Goal: Information Seeking & Learning: Learn about a topic

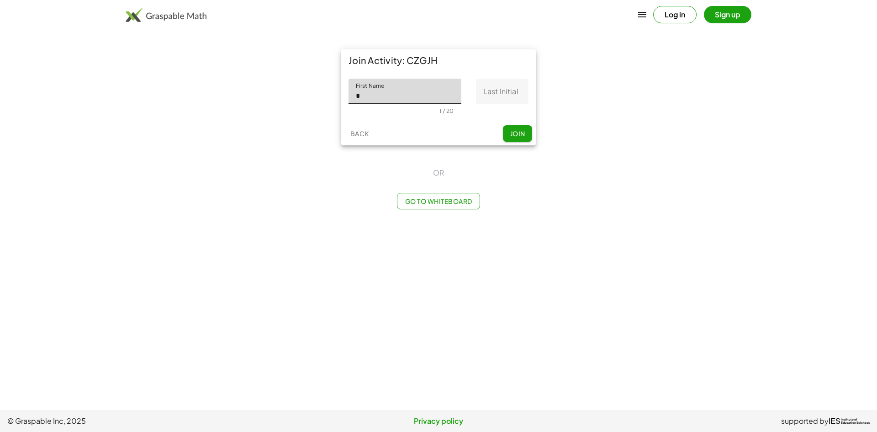
type input "*********"
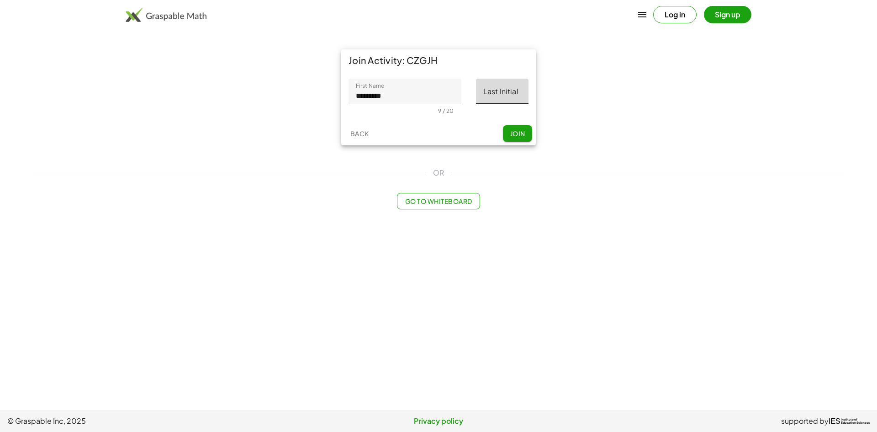
click at [492, 96] on input "Last Initial" at bounding box center [502, 92] width 53 height 26
type input "*"
click at [511, 130] on span "Join" at bounding box center [517, 133] width 15 height 8
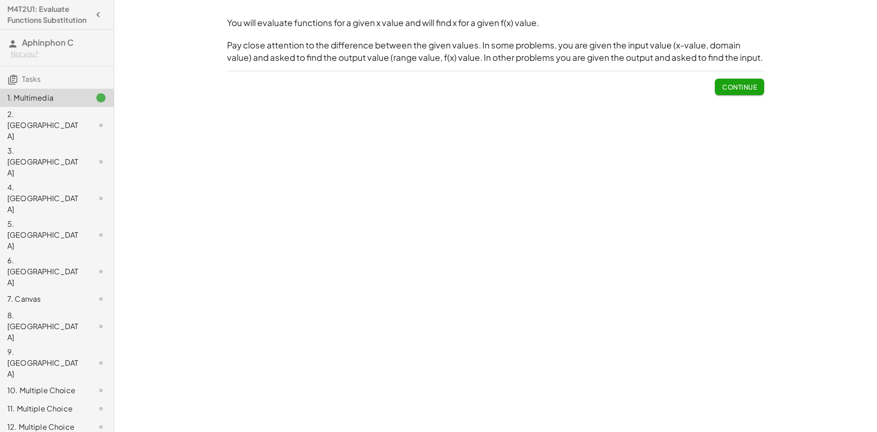
click at [732, 83] on span "Continue" at bounding box center [739, 87] width 35 height 8
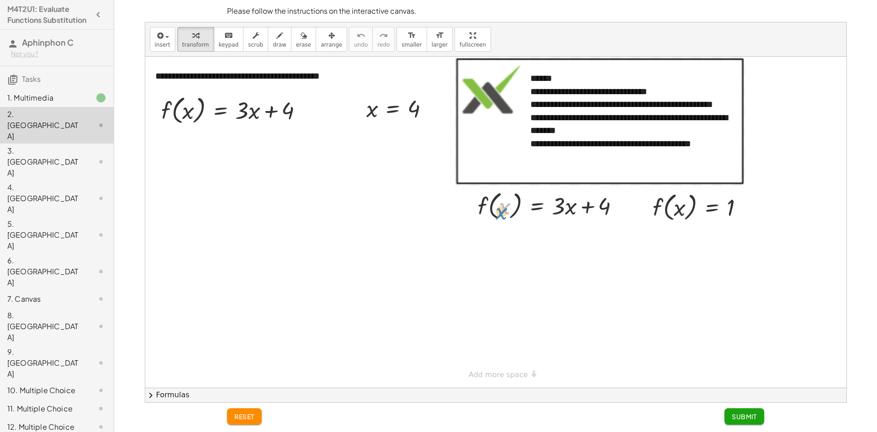
drag, startPoint x: 504, startPoint y: 207, endPoint x: 500, endPoint y: 211, distance: 5.8
click at [500, 211] on div at bounding box center [552, 205] width 158 height 35
drag, startPoint x: 194, startPoint y: 111, endPoint x: 190, endPoint y: 108, distance: 5.3
click at [190, 108] on div at bounding box center [236, 109] width 158 height 35
drag, startPoint x: 370, startPoint y: 113, endPoint x: 252, endPoint y: 119, distance: 118.5
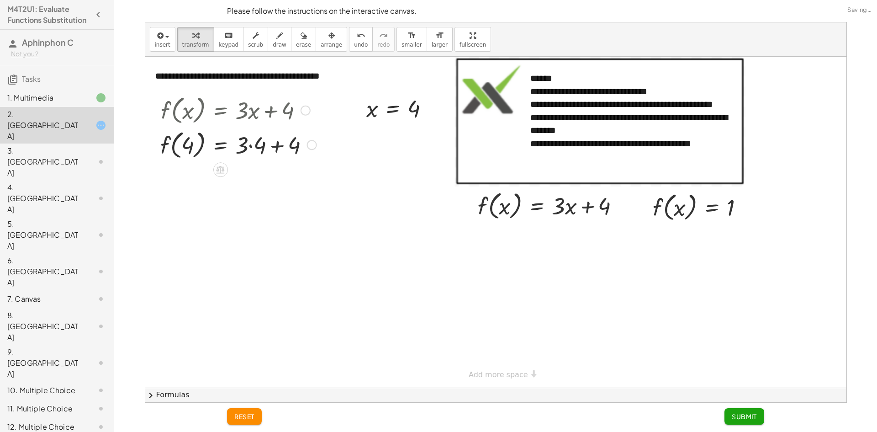
click at [253, 142] on div at bounding box center [238, 144] width 165 height 35
click at [264, 180] on div at bounding box center [238, 178] width 165 height 35
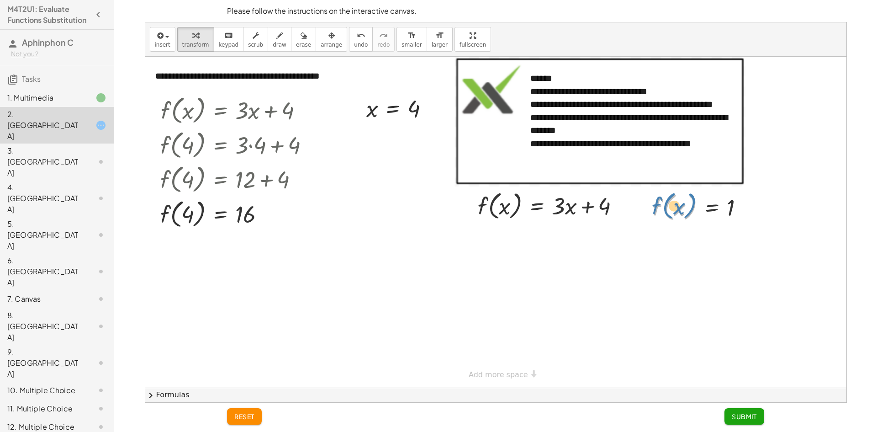
click at [669, 206] on div at bounding box center [701, 206] width 107 height 35
drag, startPoint x: 660, startPoint y: 205, endPoint x: 482, endPoint y: 206, distance: 178.2
drag, startPoint x: 607, startPoint y: 238, endPoint x: 505, endPoint y: 240, distance: 102.4
click at [505, 240] on div at bounding box center [552, 237] width 158 height 31
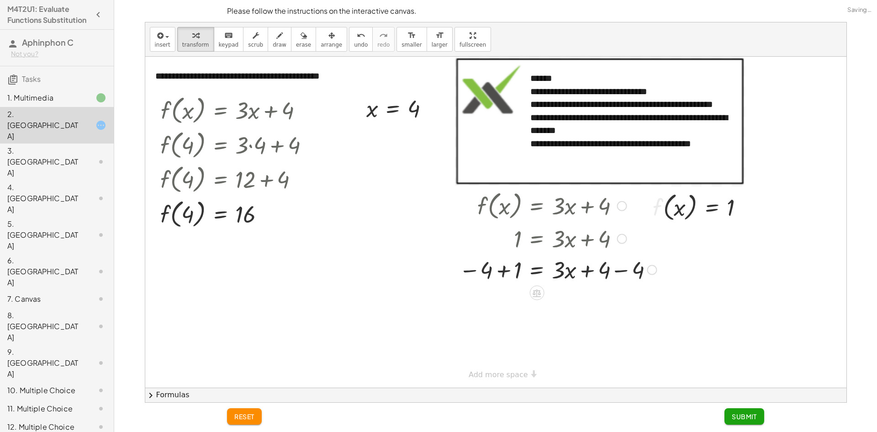
click at [503, 267] on div at bounding box center [558, 269] width 206 height 31
click at [608, 264] on div at bounding box center [569, 269] width 192 height 31
click at [614, 303] on div at bounding box center [560, 300] width 211 height 31
drag, startPoint x: 557, startPoint y: 303, endPoint x: 517, endPoint y: 325, distance: 46.2
click at [514, 326] on div at bounding box center [558, 338] width 206 height 46
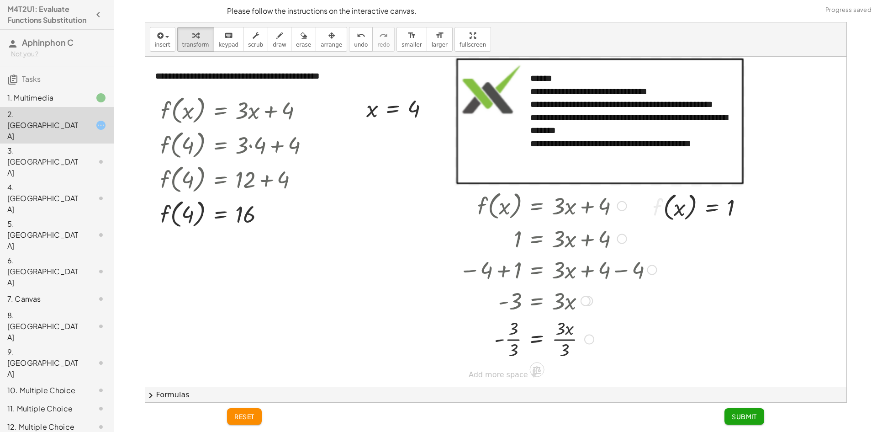
click at [561, 339] on div at bounding box center [558, 338] width 206 height 46
click at [514, 340] on div at bounding box center [558, 338] width 206 height 46
click at [731, 418] on button "Submit" at bounding box center [745, 416] width 40 height 16
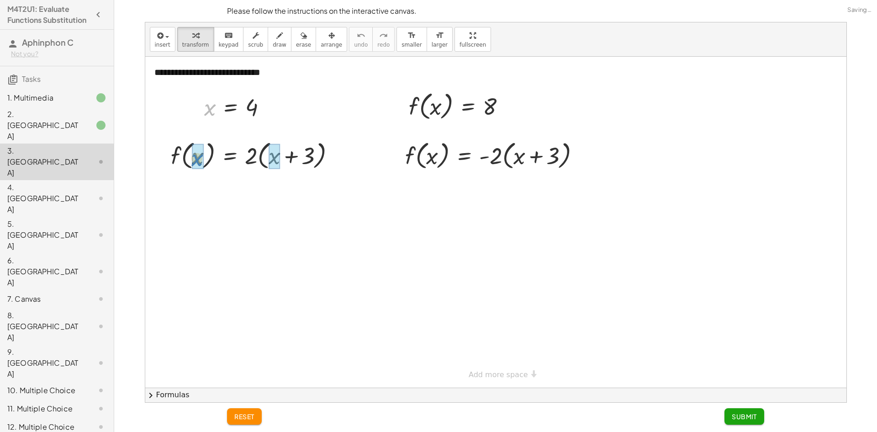
drag, startPoint x: 209, startPoint y: 111, endPoint x: 196, endPoint y: 161, distance: 52.3
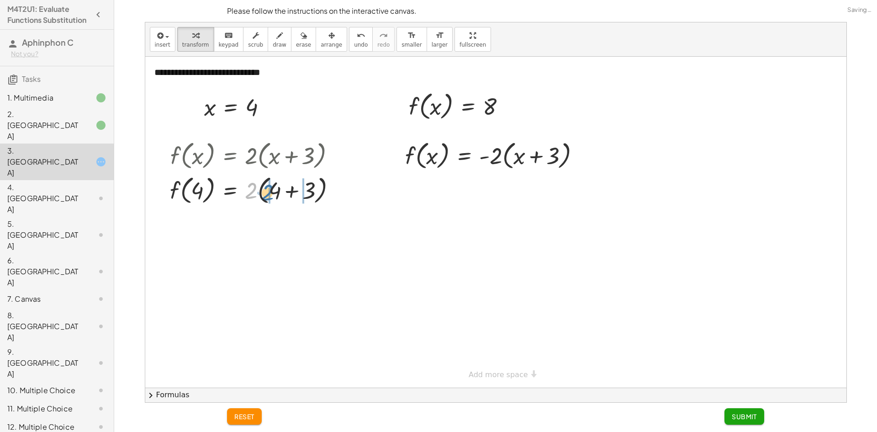
drag, startPoint x: 253, startPoint y: 191, endPoint x: 273, endPoint y: 192, distance: 20.6
click at [273, 192] on div at bounding box center [256, 189] width 182 height 35
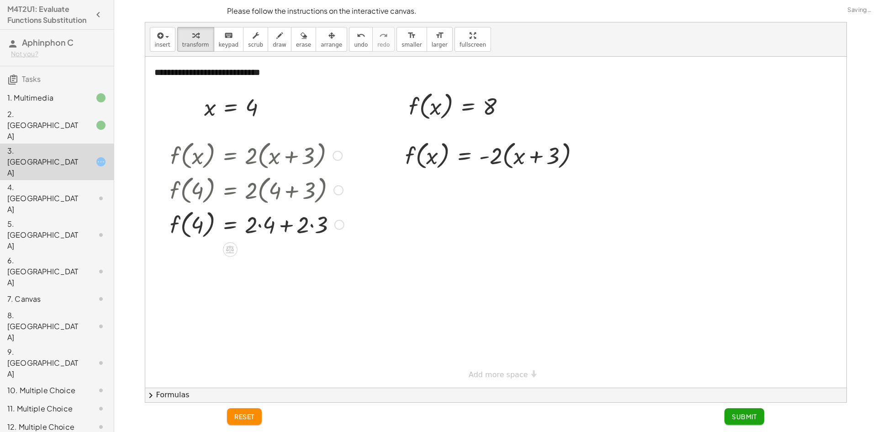
click at [269, 224] on div at bounding box center [256, 223] width 183 height 35
click at [291, 225] on div at bounding box center [256, 223] width 182 height 35
click at [299, 266] on div at bounding box center [256, 258] width 183 height 35
click at [268, 261] on div at bounding box center [256, 258] width 183 height 35
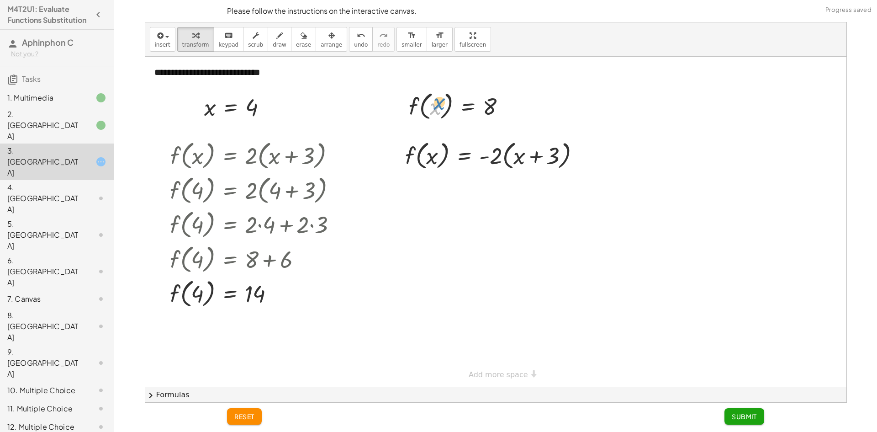
drag, startPoint x: 435, startPoint y: 107, endPoint x: 439, endPoint y: 98, distance: 10.2
click at [439, 98] on div at bounding box center [460, 105] width 113 height 35
drag, startPoint x: 415, startPoint y: 106, endPoint x: 424, endPoint y: 155, distance: 50.5
drag, startPoint x: 498, startPoint y: 188, endPoint x: 518, endPoint y: 190, distance: 19.7
click at [518, 190] on div at bounding box center [496, 189] width 191 height 35
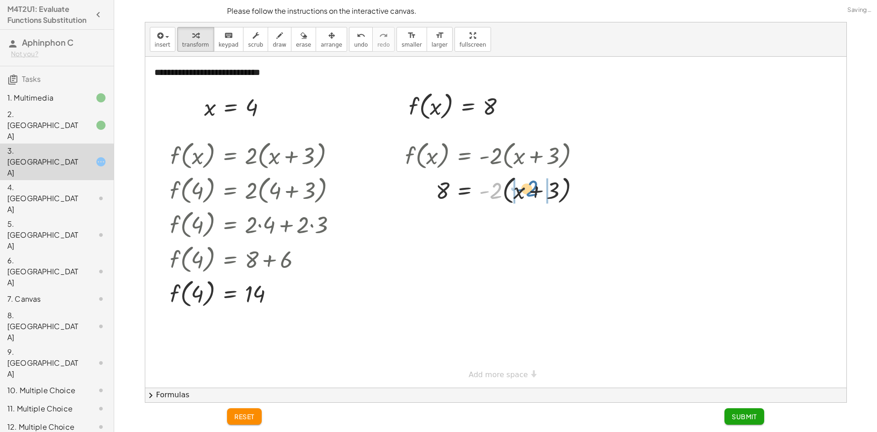
drag, startPoint x: 493, startPoint y: 192, endPoint x: 527, endPoint y: 188, distance: 34.1
click at [529, 190] on div at bounding box center [496, 189] width 191 height 35
click at [508, 191] on div at bounding box center [499, 189] width 197 height 35
click at [555, 227] on div at bounding box center [499, 221] width 197 height 31
click at [565, 220] on div at bounding box center [499, 221] width 197 height 31
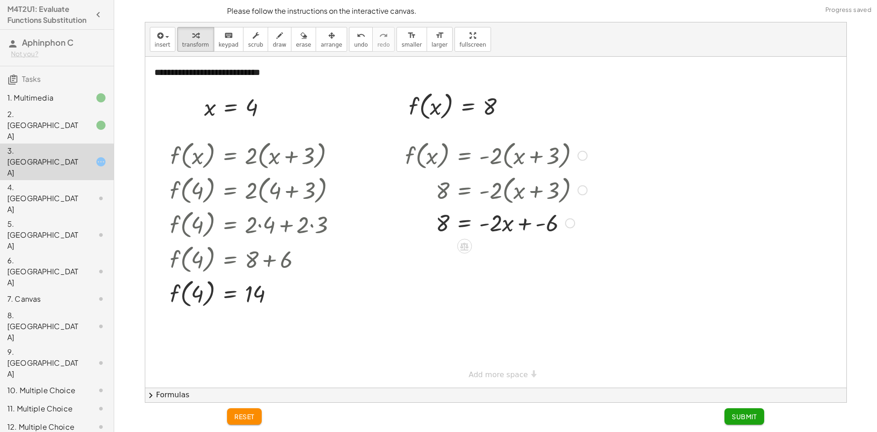
click at [529, 227] on div at bounding box center [499, 221] width 197 height 31
click at [536, 253] on div at bounding box center [499, 253] width 197 height 31
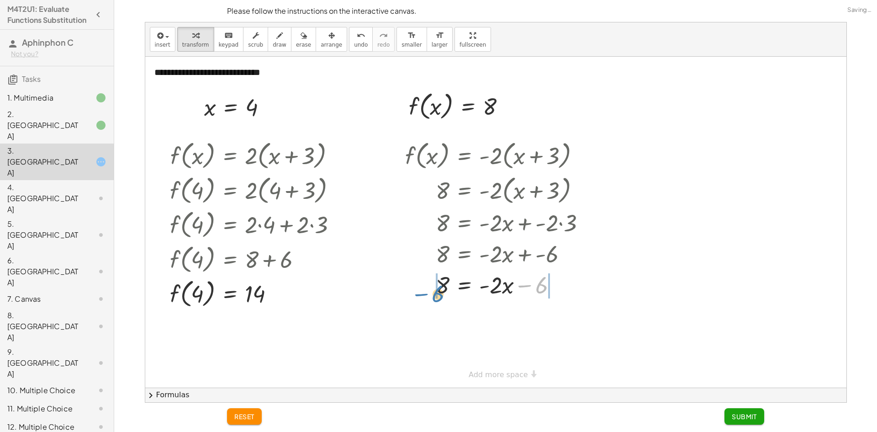
drag, startPoint x: 539, startPoint y: 285, endPoint x: 435, endPoint y: 294, distance: 104.1
click at [435, 294] on div at bounding box center [499, 284] width 197 height 31
click at [426, 315] on div at bounding box center [499, 315] width 205 height 31
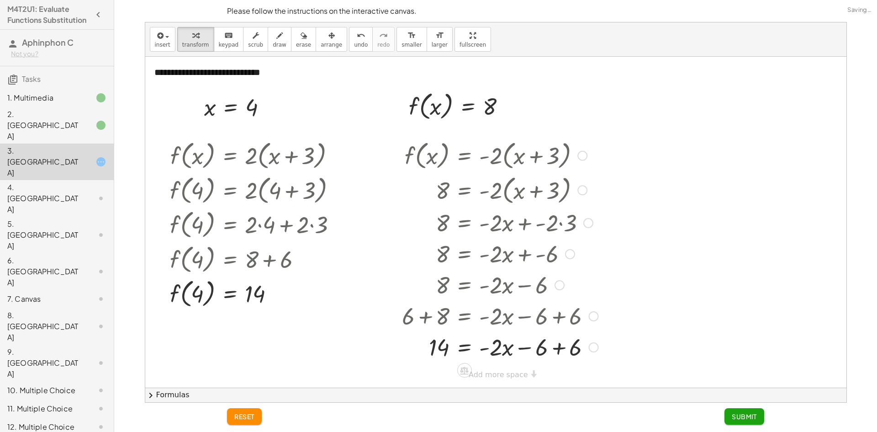
click at [547, 349] on div at bounding box center [499, 346] width 205 height 31
click at [556, 347] on div at bounding box center [499, 346] width 205 height 31
drag, startPoint x: 492, startPoint y: 370, endPoint x: 454, endPoint y: 371, distance: 37.9
click at [454, 371] on div "**********" at bounding box center [495, 222] width 701 height 331
click at [440, 351] on div at bounding box center [499, 346] width 205 height 46
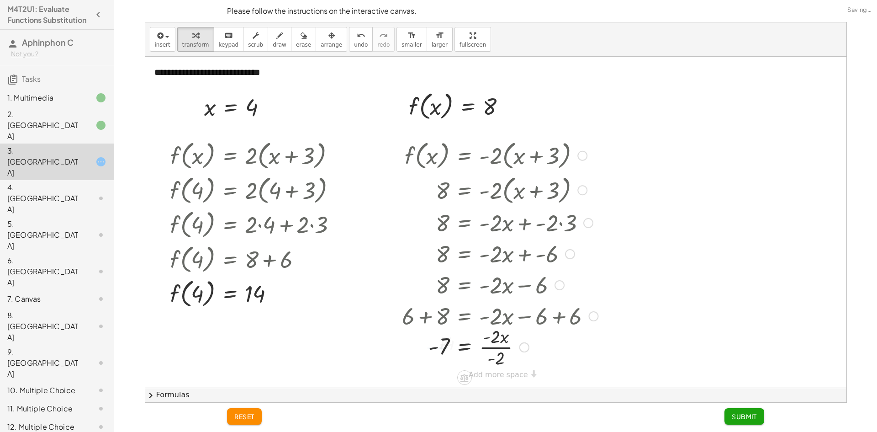
click at [491, 345] on div at bounding box center [499, 346] width 205 height 46
click at [748, 418] on span "Submit" at bounding box center [744, 416] width 25 height 8
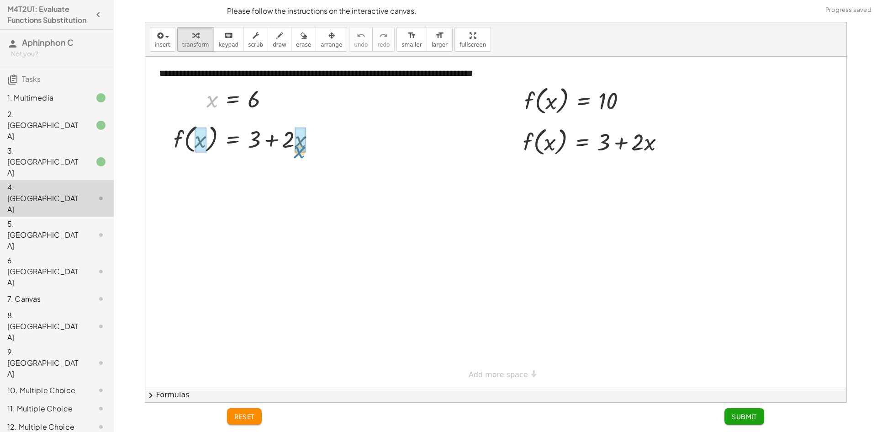
drag, startPoint x: 210, startPoint y: 103, endPoint x: 298, endPoint y: 154, distance: 101.5
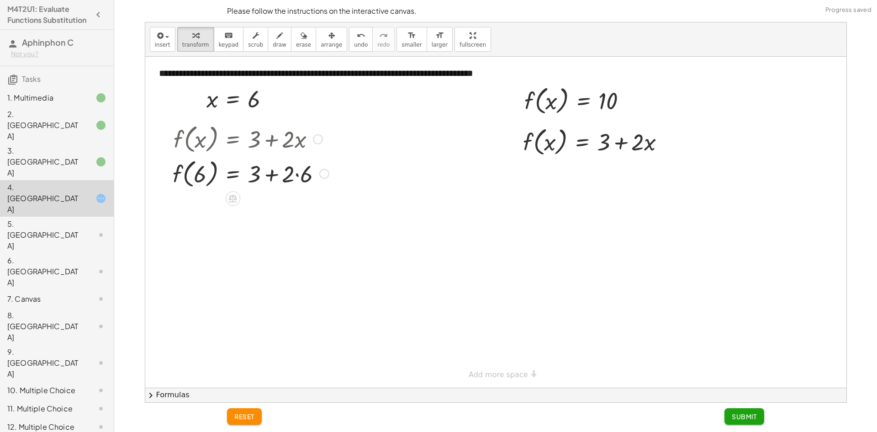
click at [272, 172] on div at bounding box center [250, 173] width 165 height 35
click at [290, 173] on div at bounding box center [250, 173] width 165 height 35
click at [297, 171] on div at bounding box center [250, 173] width 165 height 35
click at [233, 139] on div "f ( , x ) = + 3 + · 2 · x f ( , 6 ) = + 3 + · 2 · 6 f ( , ) = + 3 + 6 12" at bounding box center [233, 139] width 0 height 0
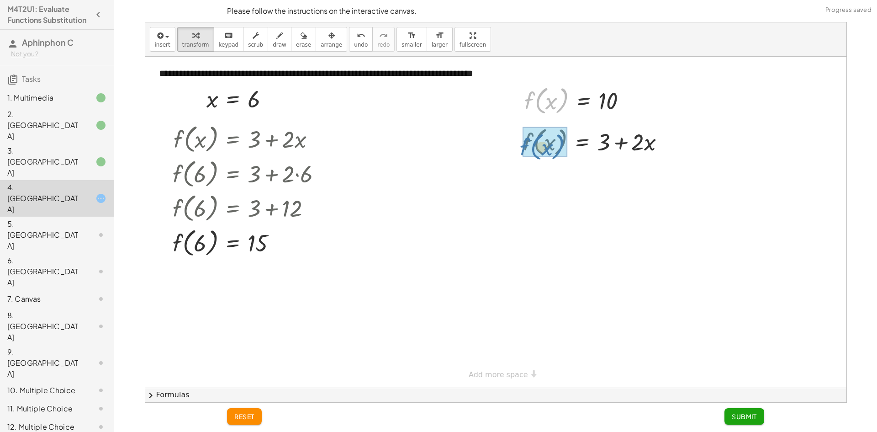
drag, startPoint x: 532, startPoint y: 102, endPoint x: 528, endPoint y: 148, distance: 46.3
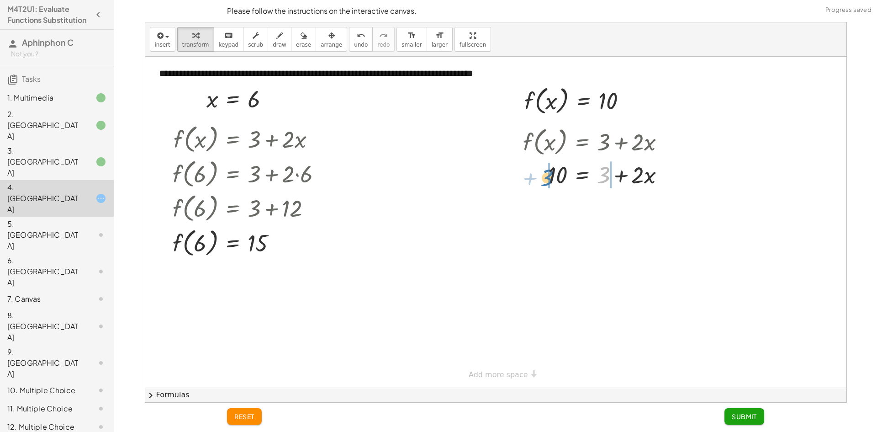
drag, startPoint x: 604, startPoint y: 175, endPoint x: 547, endPoint y: 177, distance: 56.7
click at [547, 177] on div at bounding box center [598, 174] width 158 height 31
click at [534, 206] on div at bounding box center [597, 205] width 219 height 31
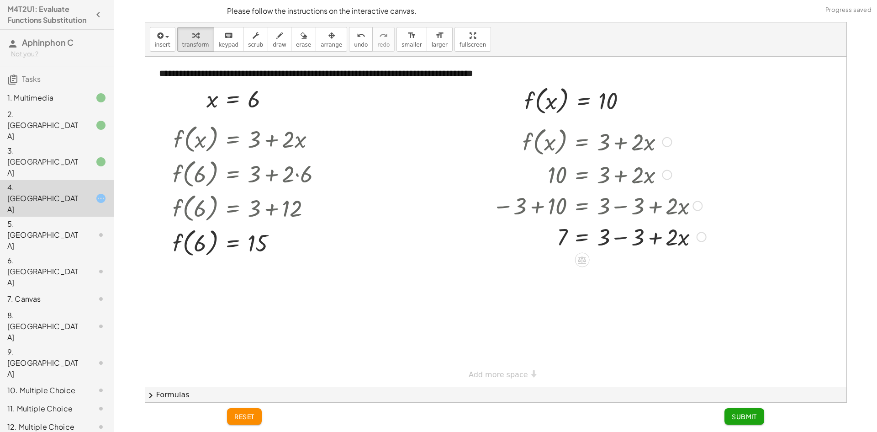
click at [631, 238] on div at bounding box center [599, 236] width 223 height 31
drag, startPoint x: 603, startPoint y: 245, endPoint x: 561, endPoint y: 260, distance: 44.4
click at [561, 260] on div "**********" at bounding box center [495, 222] width 701 height 331
click at [610, 271] on div at bounding box center [597, 274] width 219 height 46
click at [750, 413] on span "Submit" at bounding box center [744, 416] width 25 height 8
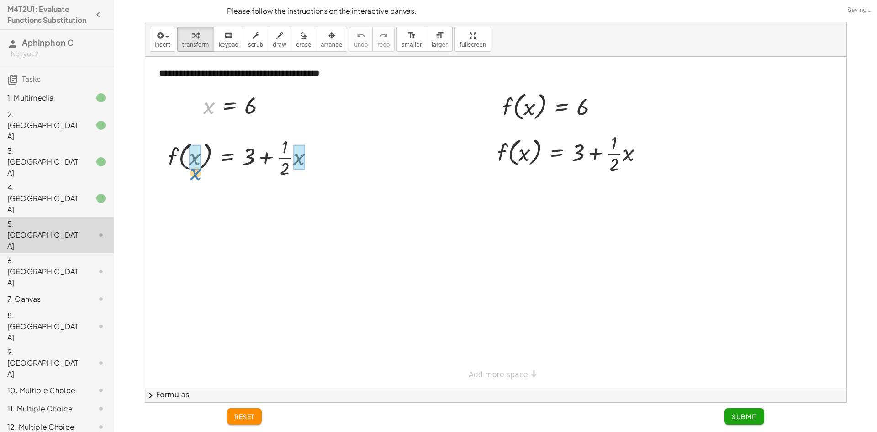
drag, startPoint x: 206, startPoint y: 109, endPoint x: 193, endPoint y: 176, distance: 68.0
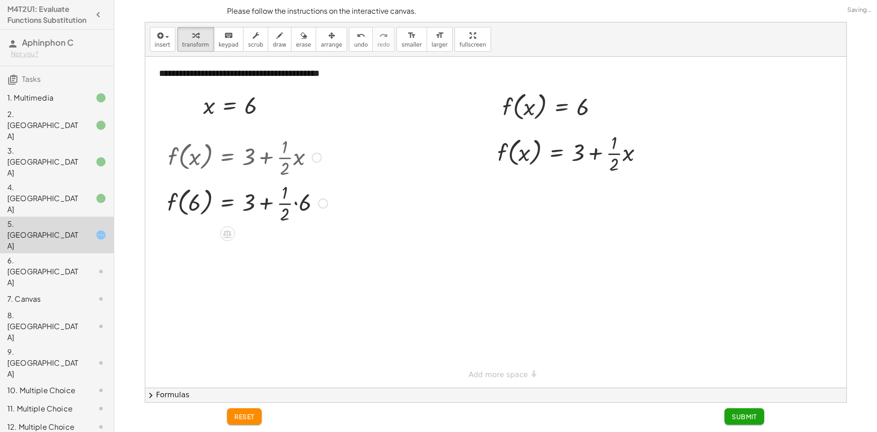
click at [293, 204] on div at bounding box center [247, 203] width 169 height 46
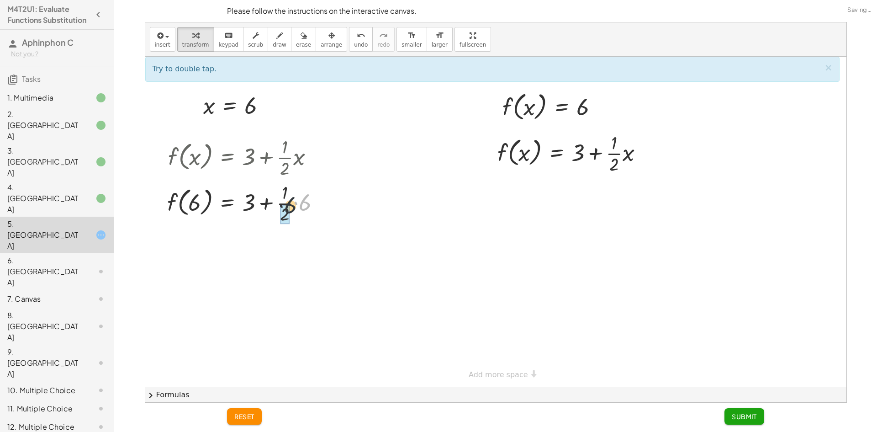
drag, startPoint x: 306, startPoint y: 203, endPoint x: 290, endPoint y: 206, distance: 15.8
click at [263, 251] on div at bounding box center [247, 248] width 169 height 35
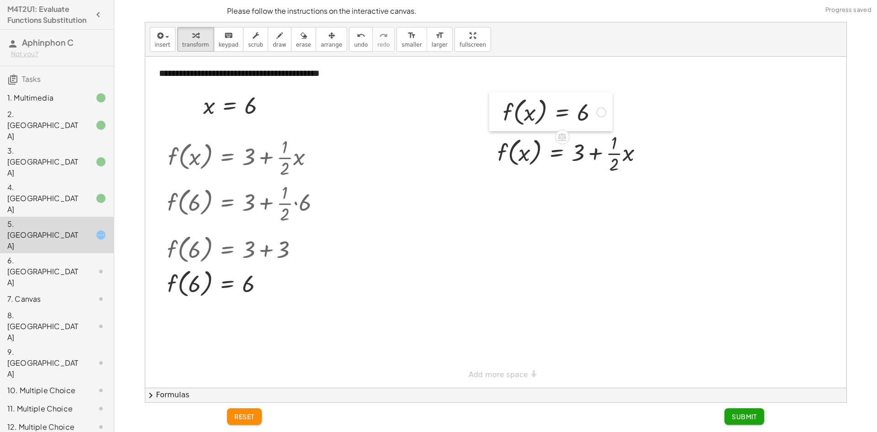
click at [496, 108] on div at bounding box center [496, 111] width 14 height 39
drag, startPoint x: 506, startPoint y: 108, endPoint x: 494, endPoint y: 147, distance: 40.9
click at [494, 147] on div "**********" at bounding box center [495, 222] width 701 height 331
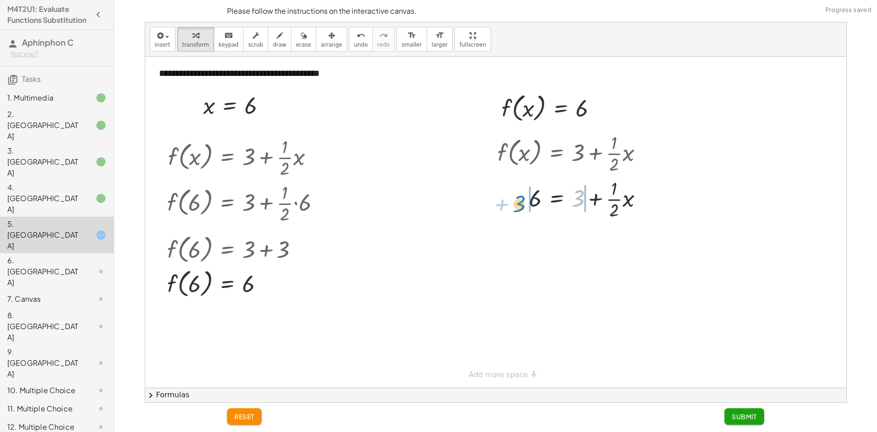
drag, startPoint x: 577, startPoint y: 201, endPoint x: 518, endPoint y: 206, distance: 59.6
click at [518, 206] on div at bounding box center [574, 198] width 162 height 46
click at [520, 245] on div at bounding box center [577, 244] width 217 height 46
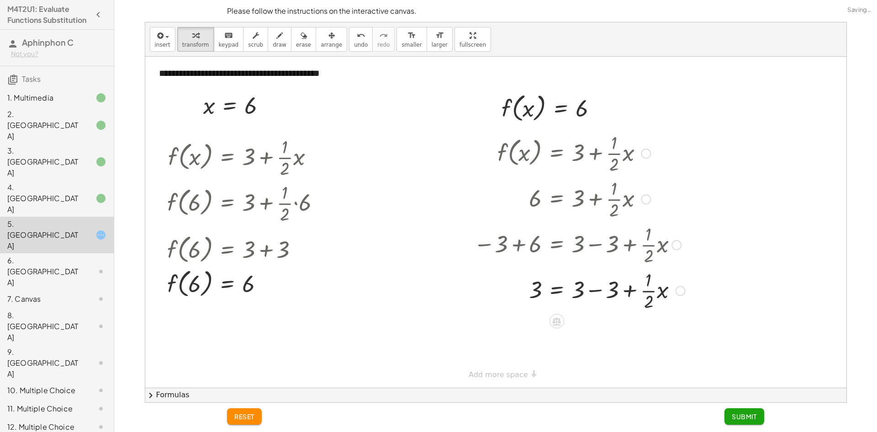
click at [598, 289] on div at bounding box center [579, 290] width 221 height 46
drag, startPoint x: 582, startPoint y: 292, endPoint x: 585, endPoint y: 288, distance: 5.6
click at [585, 288] on div at bounding box center [577, 290] width 217 height 46
drag, startPoint x: 593, startPoint y: 292, endPoint x: 600, endPoint y: 286, distance: 9.1
click at [600, 287] on div at bounding box center [577, 290] width 217 height 46
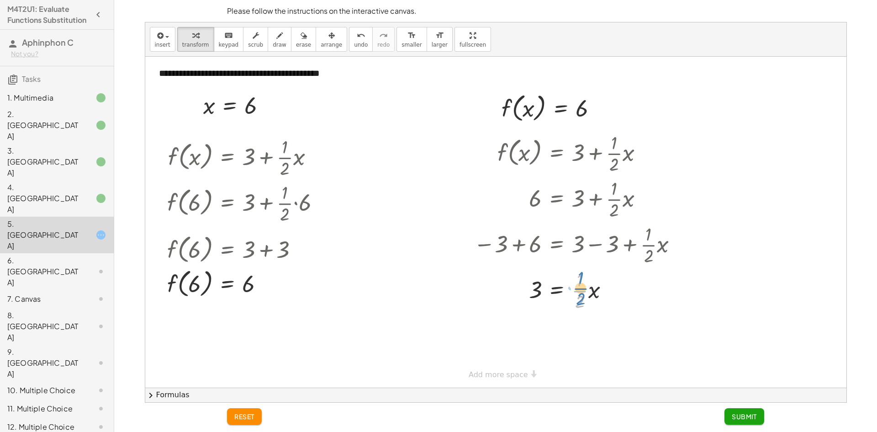
click at [579, 289] on div at bounding box center [577, 290] width 217 height 46
drag, startPoint x: 579, startPoint y: 302, endPoint x: 522, endPoint y: 286, distance: 59.5
click at [522, 286] on div at bounding box center [577, 290] width 217 height 46
drag, startPoint x: 604, startPoint y: 336, endPoint x: 583, endPoint y: 350, distance: 24.6
click at [535, 339] on div at bounding box center [577, 335] width 217 height 31
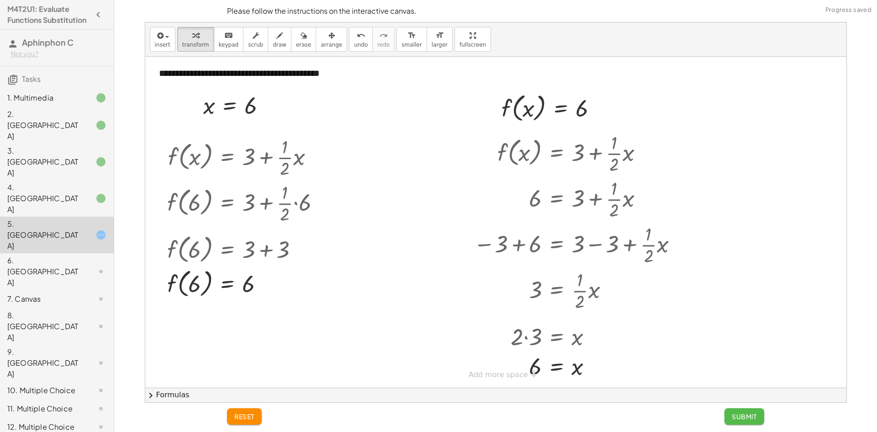
click at [749, 414] on span "Submit" at bounding box center [744, 416] width 25 height 8
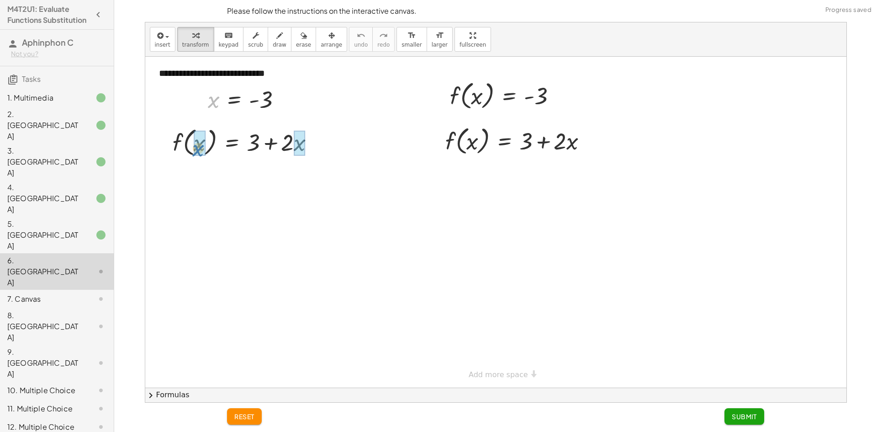
drag, startPoint x: 212, startPoint y: 105, endPoint x: 196, endPoint y: 149, distance: 47.7
drag, startPoint x: 261, startPoint y: 147, endPoint x: 264, endPoint y: 152, distance: 5.7
click at [0, 0] on div "f ( , x ) = + 3 + · 2 · x f ( , ) = + 3 + · 2 · - 3 - 3" at bounding box center [0, 0] width 0 height 0
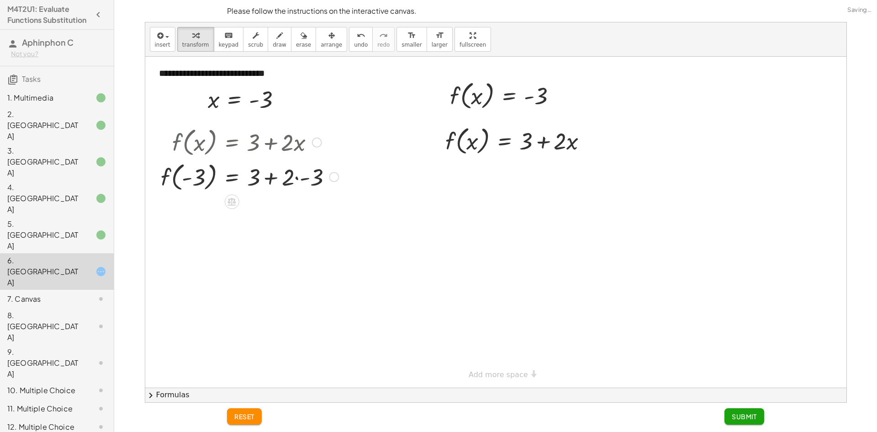
click at [287, 177] on div at bounding box center [249, 176] width 187 height 35
click at [302, 175] on div at bounding box center [249, 176] width 187 height 35
click at [276, 212] on div at bounding box center [249, 210] width 187 height 35
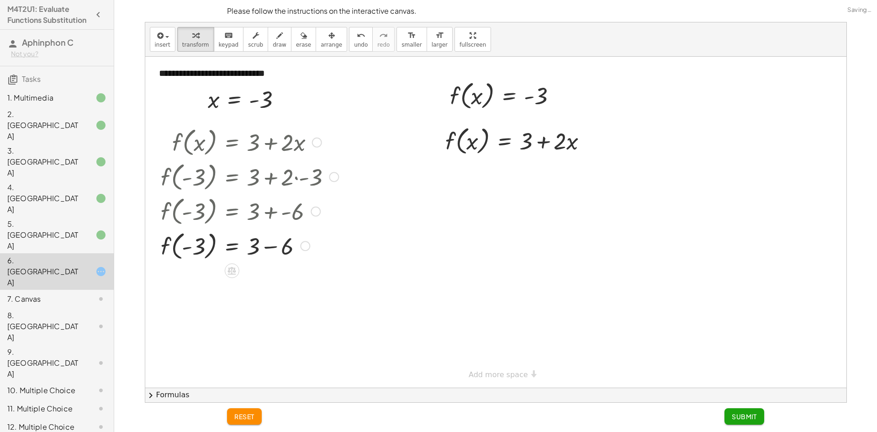
click at [276, 250] on div at bounding box center [249, 245] width 187 height 35
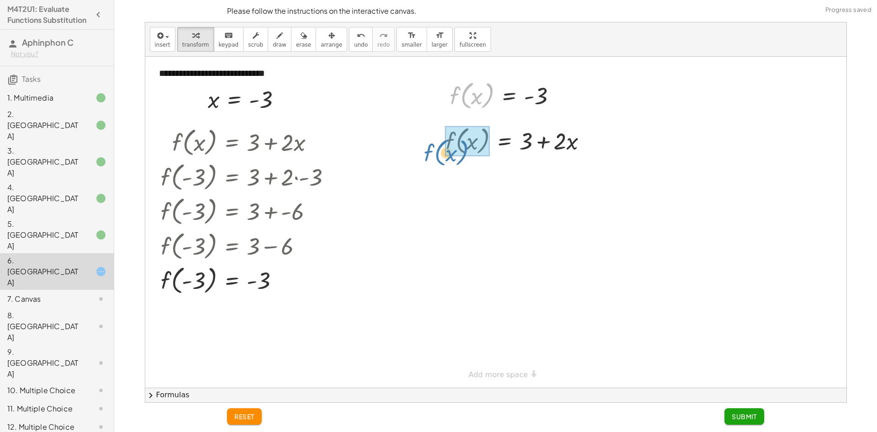
drag, startPoint x: 453, startPoint y: 95, endPoint x: 432, endPoint y: 148, distance: 56.6
click at [432, 148] on div "**********" at bounding box center [495, 222] width 701 height 331
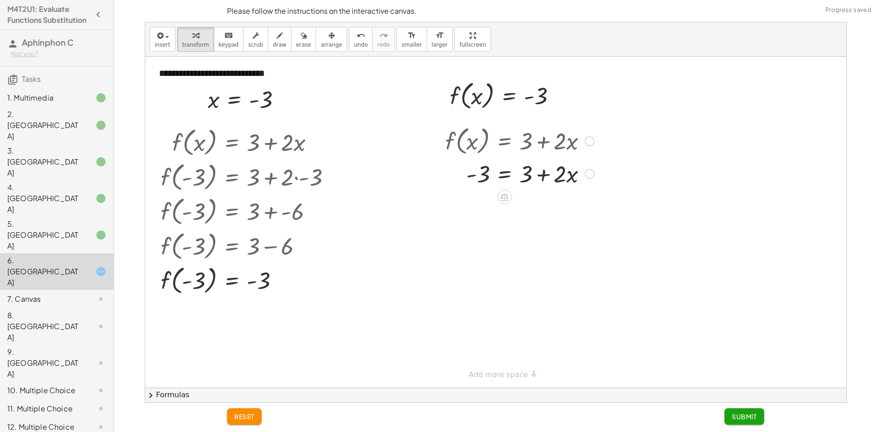
click at [541, 174] on div at bounding box center [520, 173] width 158 height 31
drag, startPoint x: 531, startPoint y: 176, endPoint x: 463, endPoint y: 180, distance: 67.7
click at [463, 180] on div at bounding box center [520, 173] width 158 height 31
click at [469, 177] on div at bounding box center [523, 173] width 213 height 31
click at [466, 200] on div at bounding box center [523, 204] width 213 height 31
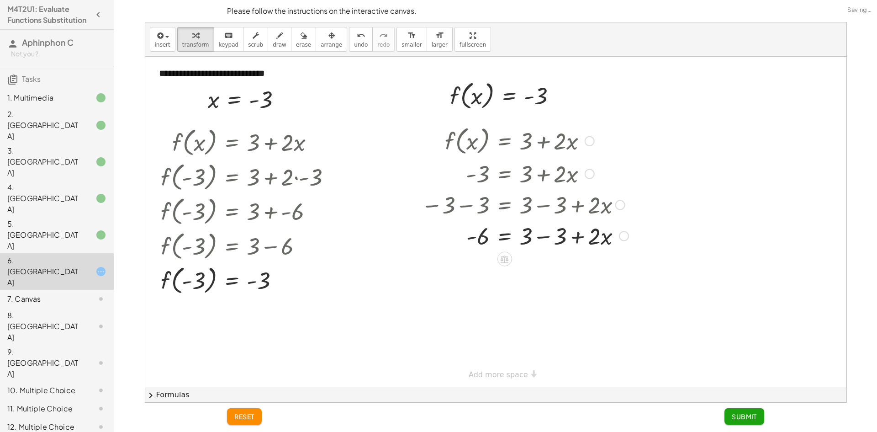
click at [531, 238] on div at bounding box center [525, 235] width 217 height 31
click at [539, 235] on div at bounding box center [525, 235] width 217 height 31
drag, startPoint x: 529, startPoint y: 240, endPoint x: 486, endPoint y: 269, distance: 51.7
click at [475, 276] on div at bounding box center [523, 273] width 213 height 46
click at [504, 141] on div "f ( , x ) = + 3 + · 2 · x - 3 = + 3 + · 2 · x − 3 − 3 = + 3 − 3 + · 2 · x - 6 =…" at bounding box center [504, 141] width 0 height 0
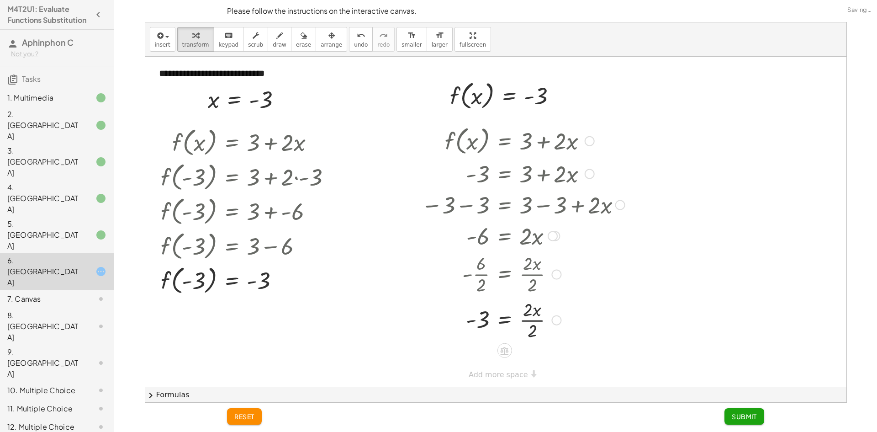
click at [532, 306] on div at bounding box center [523, 320] width 213 height 46
click at [530, 320] on div at bounding box center [523, 320] width 213 height 46
click at [743, 415] on span "Submit" at bounding box center [744, 416] width 25 height 8
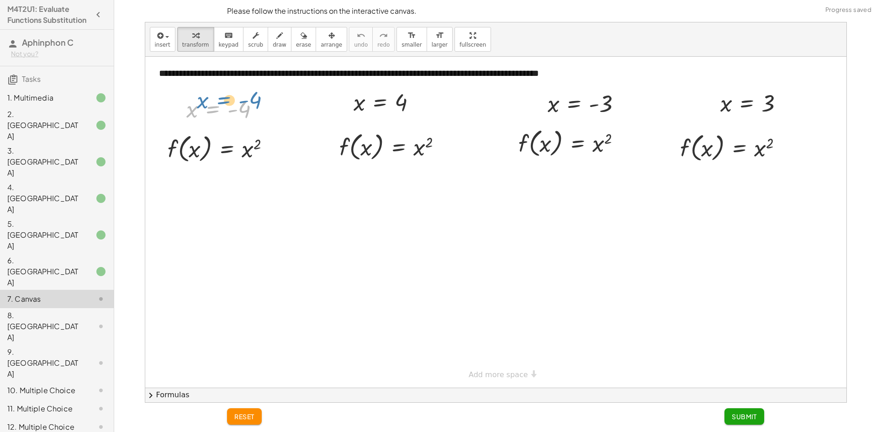
drag, startPoint x: 206, startPoint y: 129, endPoint x: 225, endPoint y: 100, distance: 34.7
click at [225, 100] on div at bounding box center [227, 109] width 90 height 30
drag, startPoint x: 197, startPoint y: 103, endPoint x: 257, endPoint y: 145, distance: 73.8
click at [257, 146] on div "**********" at bounding box center [495, 222] width 701 height 331
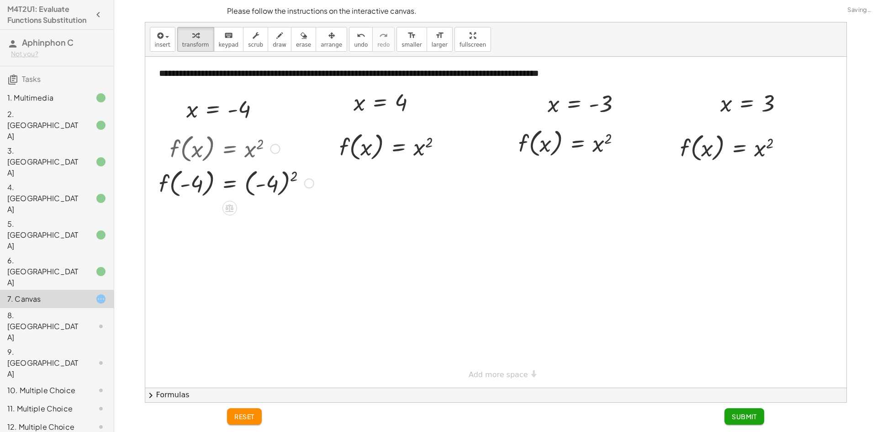
click at [275, 187] on div at bounding box center [236, 182] width 164 height 35
click at [249, 210] on div at bounding box center [236, 217] width 164 height 35
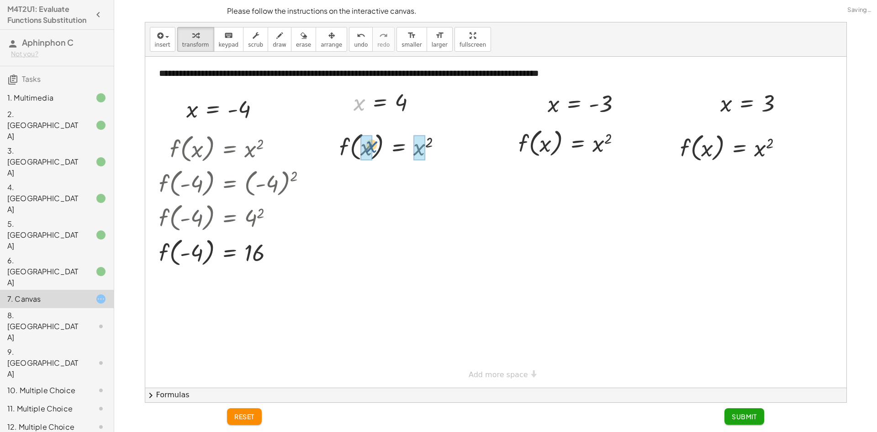
drag, startPoint x: 361, startPoint y: 105, endPoint x: 374, endPoint y: 148, distance: 45.1
click at [420, 175] on div at bounding box center [394, 181] width 120 height 35
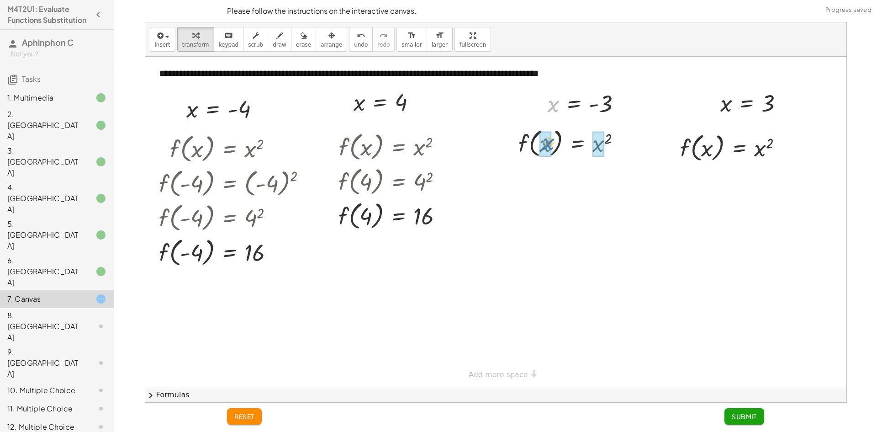
drag, startPoint x: 553, startPoint y: 135, endPoint x: 548, endPoint y: 143, distance: 9.3
click at [619, 150] on div at bounding box center [584, 142] width 165 height 35
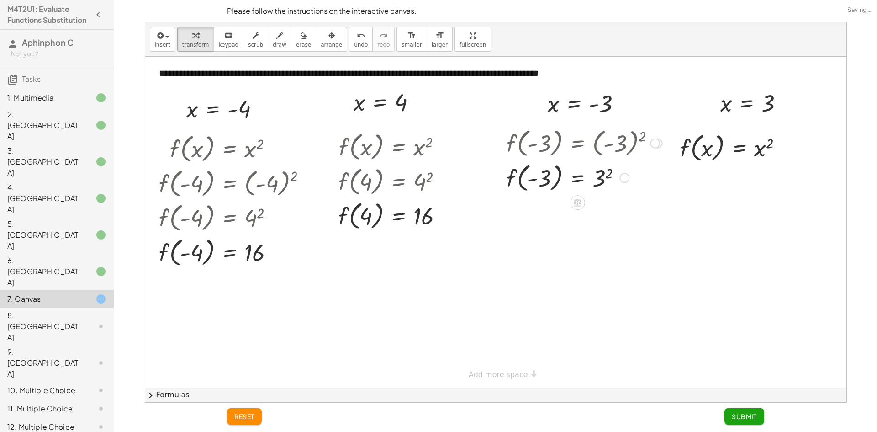
click at [604, 180] on div at bounding box center [584, 177] width 165 height 35
drag, startPoint x: 727, startPoint y: 104, endPoint x: 758, endPoint y: 148, distance: 53.6
click at [763, 151] on div at bounding box center [734, 147] width 121 height 35
click at [748, 415] on span "Submit" at bounding box center [744, 416] width 25 height 8
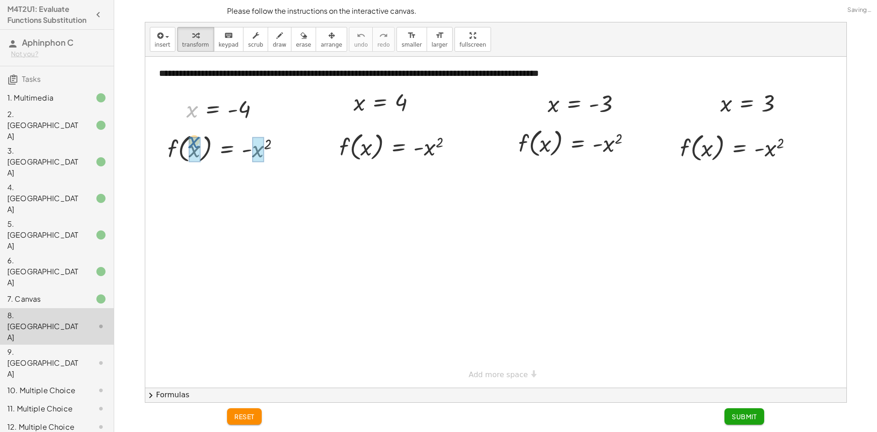
drag, startPoint x: 192, startPoint y: 115, endPoint x: 194, endPoint y: 151, distance: 36.6
click at [287, 154] on div at bounding box center [241, 148] width 175 height 35
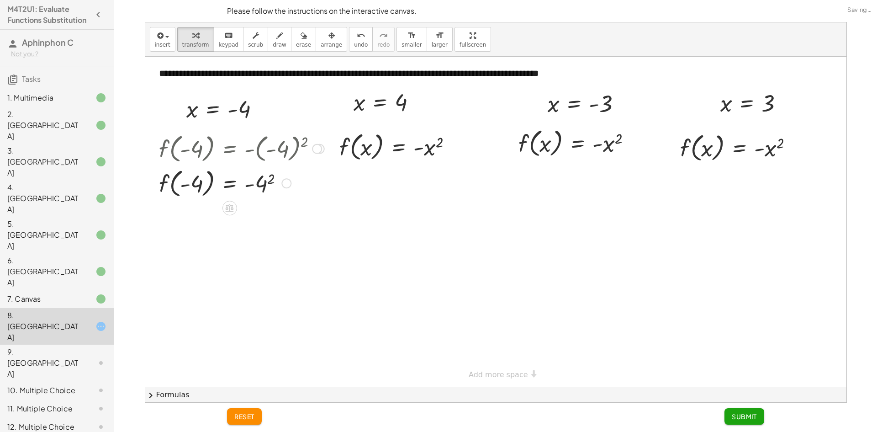
click at [265, 185] on div at bounding box center [241, 182] width 175 height 35
drag, startPoint x: 360, startPoint y: 106, endPoint x: 371, endPoint y: 148, distance: 43.2
click at [421, 148] on div at bounding box center [399, 146] width 131 height 35
click at [426, 145] on div at bounding box center [399, 146] width 131 height 35
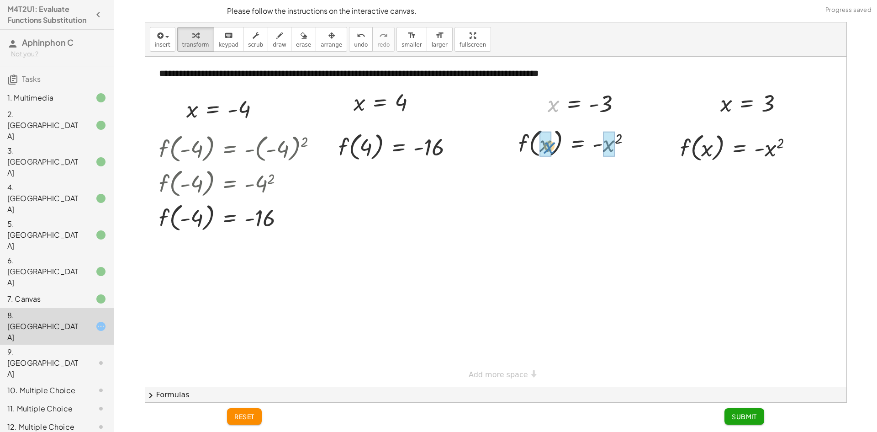
drag, startPoint x: 552, startPoint y: 106, endPoint x: 548, endPoint y: 147, distance: 40.4
click at [625, 142] on div at bounding box center [589, 142] width 175 height 35
click at [625, 142] on div at bounding box center [573, 142] width 142 height 35
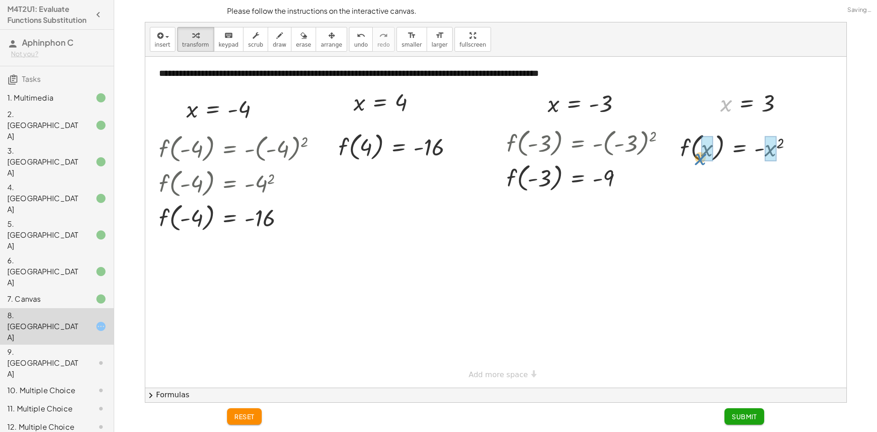
drag, startPoint x: 724, startPoint y: 107, endPoint x: 699, endPoint y: 161, distance: 59.7
click at [774, 147] on div at bounding box center [740, 147] width 132 height 35
click at [773, 151] on div at bounding box center [735, 147] width 122 height 35
click at [755, 414] on span "Submit" at bounding box center [744, 416] width 25 height 8
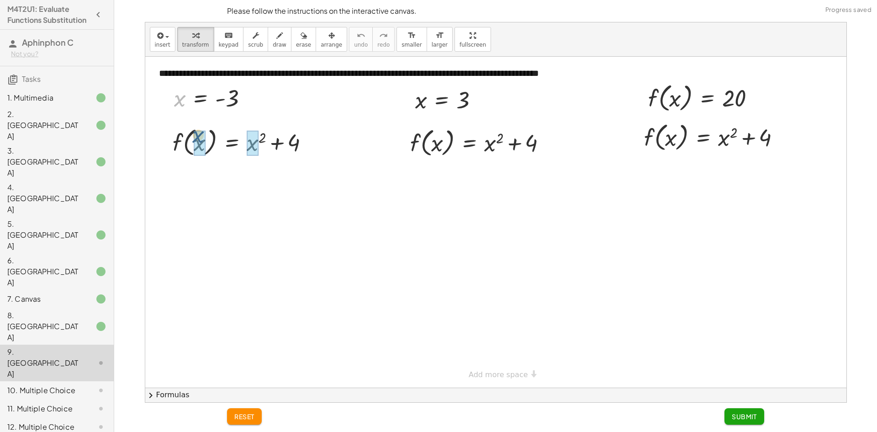
drag, startPoint x: 181, startPoint y: 102, endPoint x: 197, endPoint y: 132, distance: 33.3
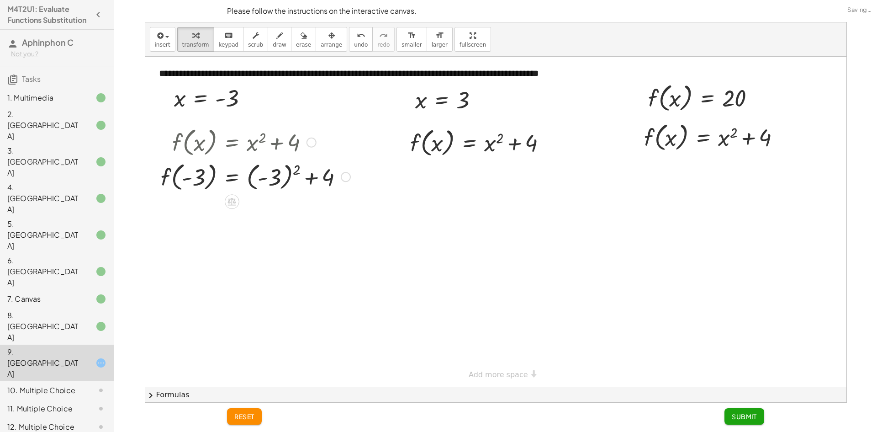
click at [284, 175] on div at bounding box center [255, 176] width 199 height 35
click at [267, 211] on div at bounding box center [255, 210] width 199 height 35
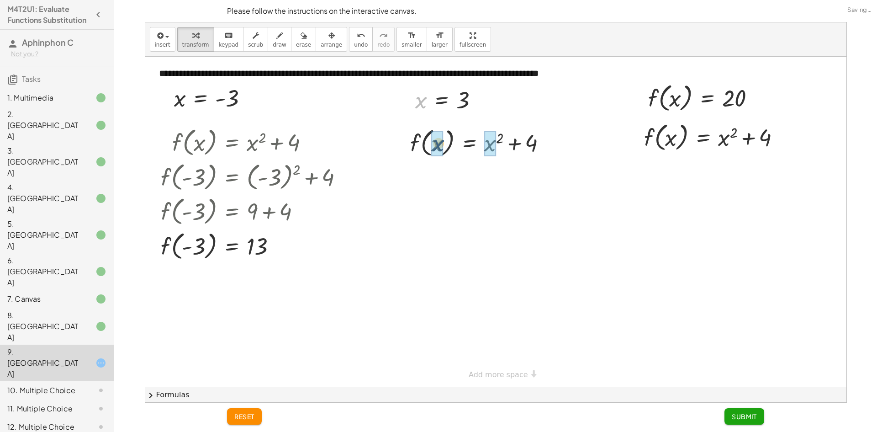
drag, startPoint x: 418, startPoint y: 100, endPoint x: 436, endPoint y: 144, distance: 47.9
click at [469, 143] on div "f ( , x ) = + x 2 + 4 f ( , ) = + 2 + 4 3 3" at bounding box center [469, 143] width 0 height 0
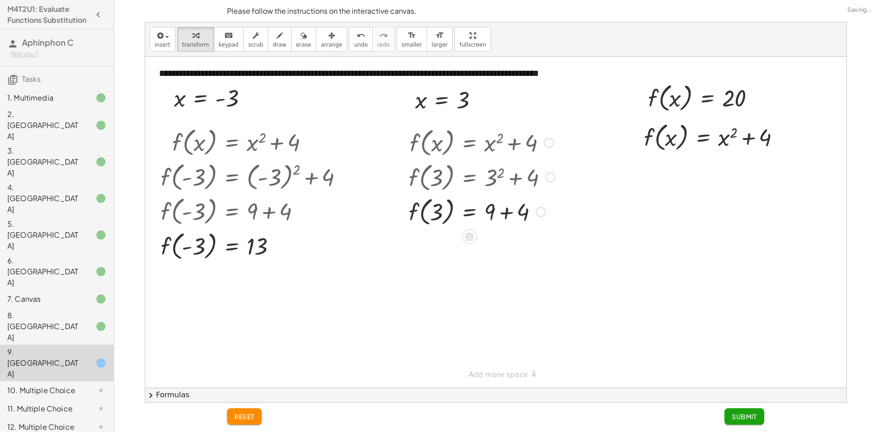
click at [498, 183] on div at bounding box center [481, 176] width 155 height 35
click at [504, 206] on div at bounding box center [481, 211] width 155 height 35
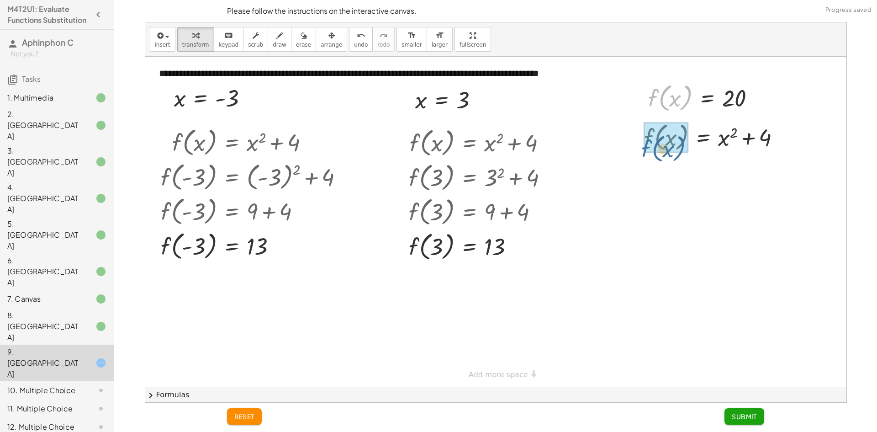
drag, startPoint x: 651, startPoint y: 96, endPoint x: 642, endPoint y: 144, distance: 48.4
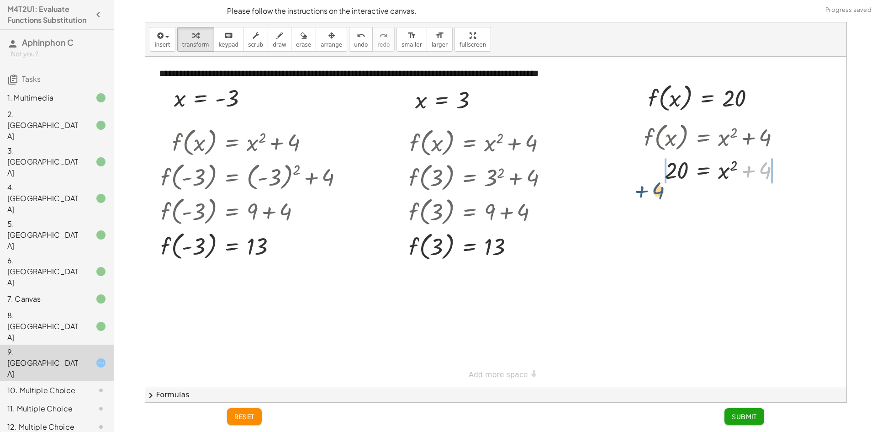
drag, startPoint x: 752, startPoint y: 167, endPoint x: 643, endPoint y: 179, distance: 110.3
click at [643, 179] on div "f ( , x ) = + x 2 + 4 + 4 = + x 2 + 4 20" at bounding box center [712, 152] width 164 height 70
click at [651, 195] on div at bounding box center [713, 200] width 217 height 31
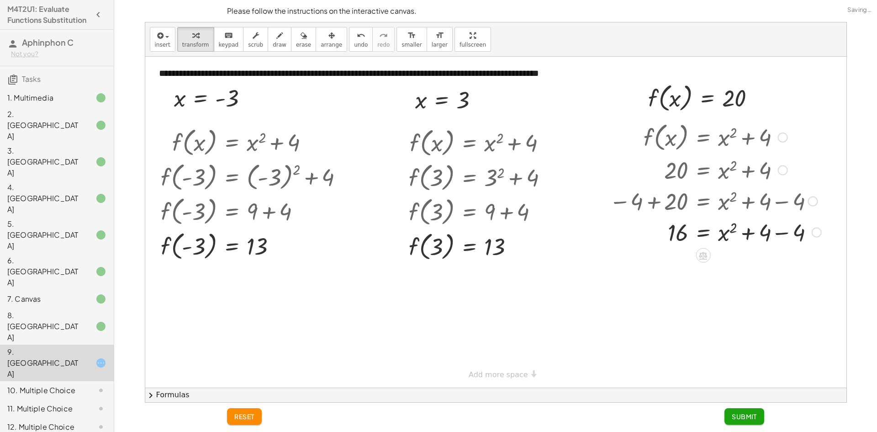
click at [782, 230] on div at bounding box center [715, 231] width 221 height 31
drag, startPoint x: 721, startPoint y: 238, endPoint x: 729, endPoint y: 241, distance: 7.8
click at [729, 241] on div at bounding box center [713, 232] width 217 height 30
click at [723, 238] on div at bounding box center [713, 232] width 217 height 30
click at [684, 236] on div at bounding box center [713, 232] width 217 height 30
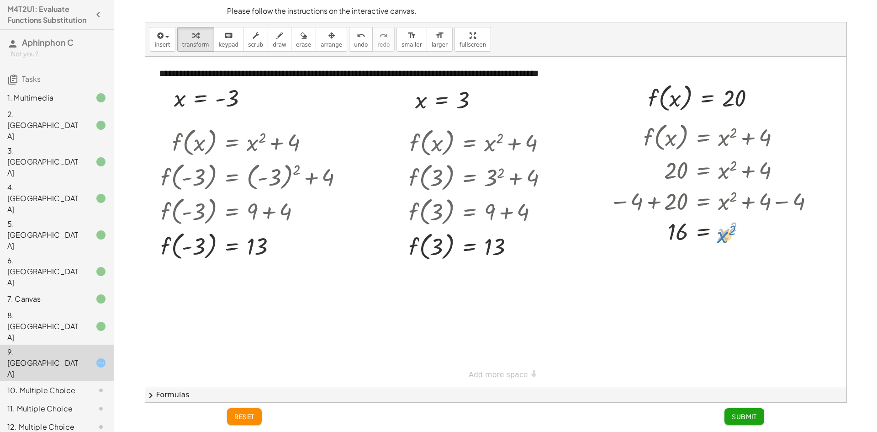
click at [721, 236] on div at bounding box center [713, 232] width 217 height 30
click at [722, 233] on div at bounding box center [713, 232] width 217 height 30
drag, startPoint x: 739, startPoint y: 234, endPoint x: 677, endPoint y: 234, distance: 62.6
click at [681, 260] on div at bounding box center [713, 262] width 217 height 33
click at [741, 415] on span "Submit" at bounding box center [744, 416] width 25 height 8
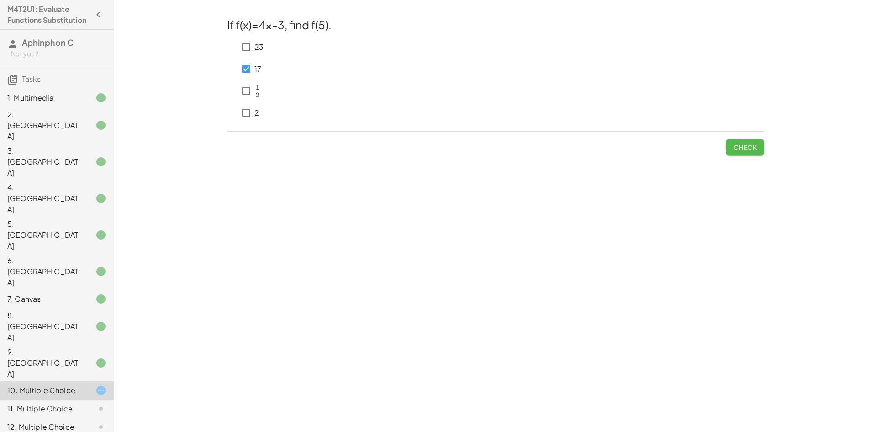
click at [739, 143] on span "Check" at bounding box center [745, 147] width 24 height 8
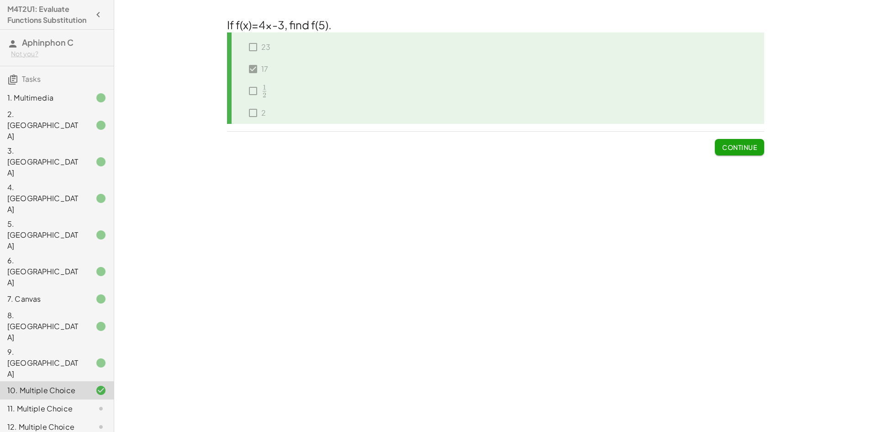
click at [735, 150] on span "Continue" at bounding box center [739, 147] width 35 height 8
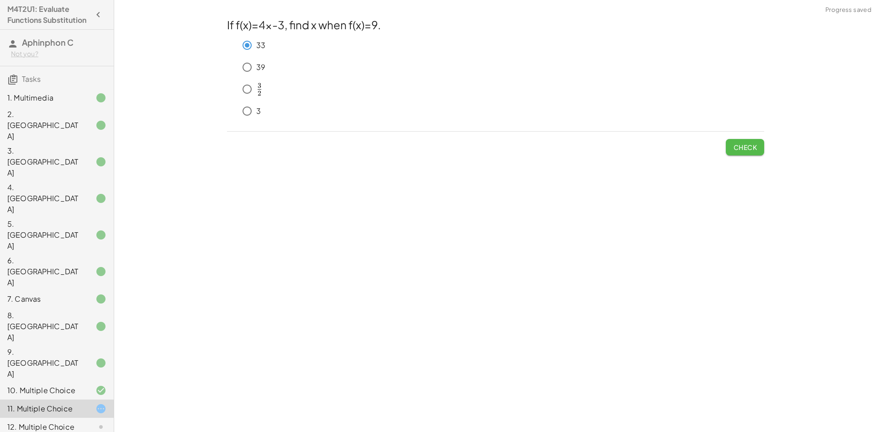
click at [749, 144] on span "Check" at bounding box center [745, 147] width 24 height 8
click at [759, 153] on button "Check" at bounding box center [745, 147] width 38 height 16
click at [754, 148] on span "Check" at bounding box center [745, 147] width 24 height 8
click at [733, 137] on span "Check" at bounding box center [745, 144] width 38 height 24
click at [736, 141] on button "Check" at bounding box center [745, 147] width 38 height 16
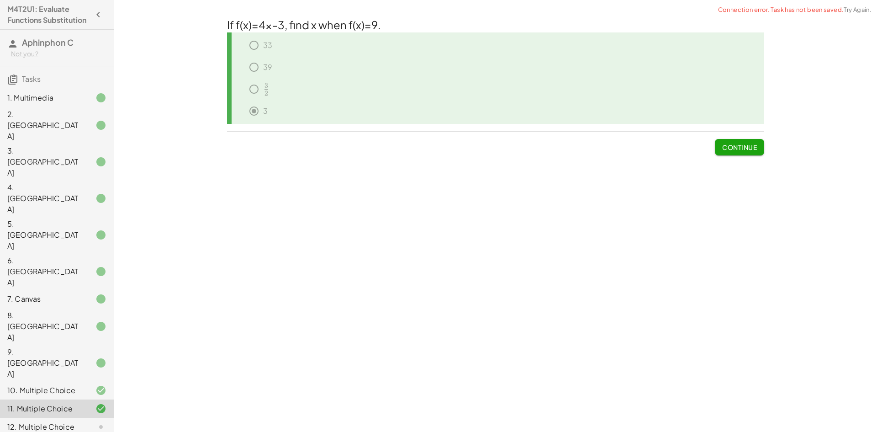
click at [743, 147] on span "Continue" at bounding box center [739, 147] width 35 height 8
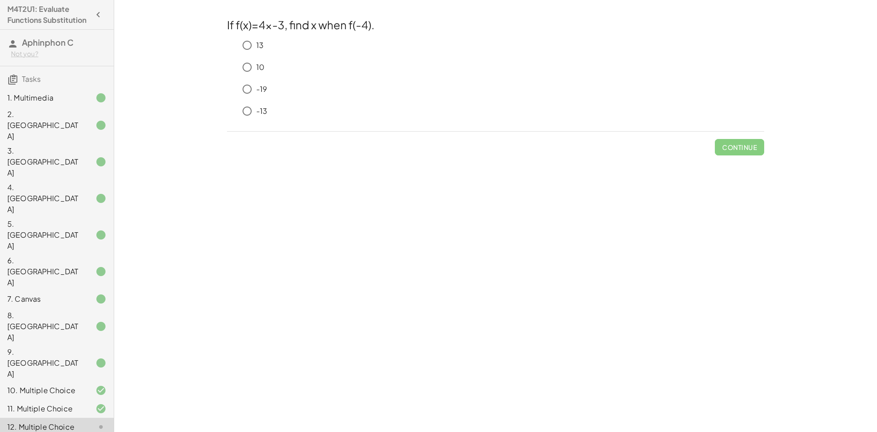
click at [81, 403] on div at bounding box center [94, 408] width 26 height 11
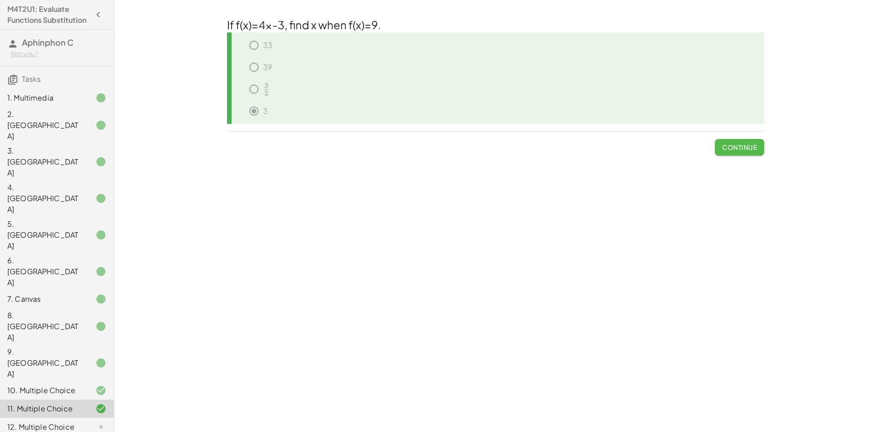
click at [727, 146] on span "Continue" at bounding box center [739, 147] width 35 height 8
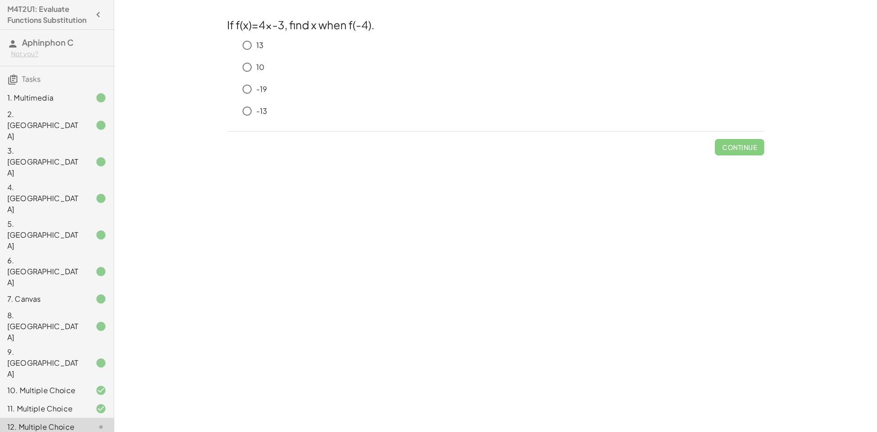
click at [60, 385] on div "10. Multiple Choice" at bounding box center [44, 390] width 74 height 11
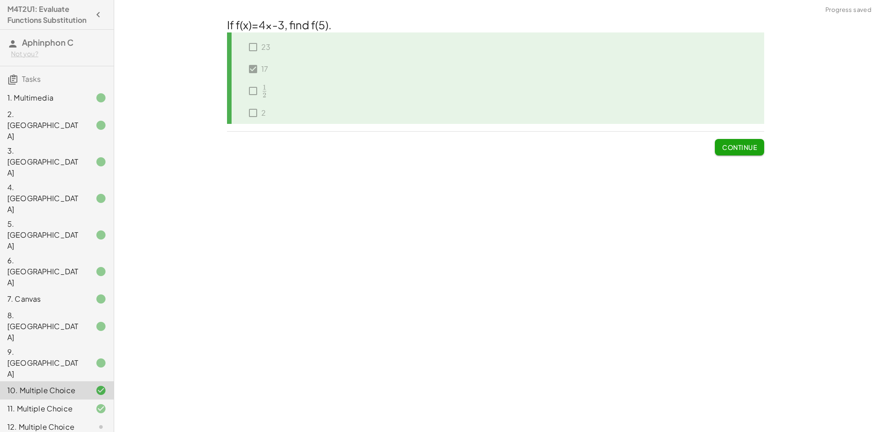
click at [66, 403] on div "11. Multiple Choice" at bounding box center [44, 408] width 74 height 11
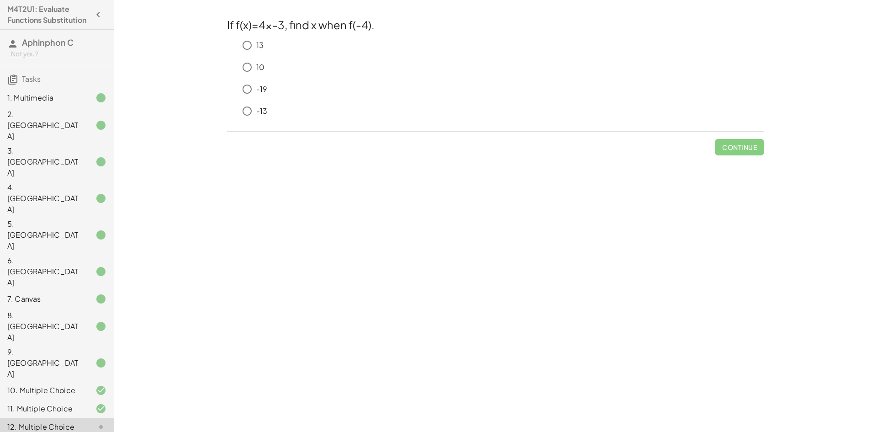
click at [257, 90] on p "-19" at bounding box center [261, 89] width 11 height 11
click at [750, 150] on span "Check" at bounding box center [745, 147] width 24 height 8
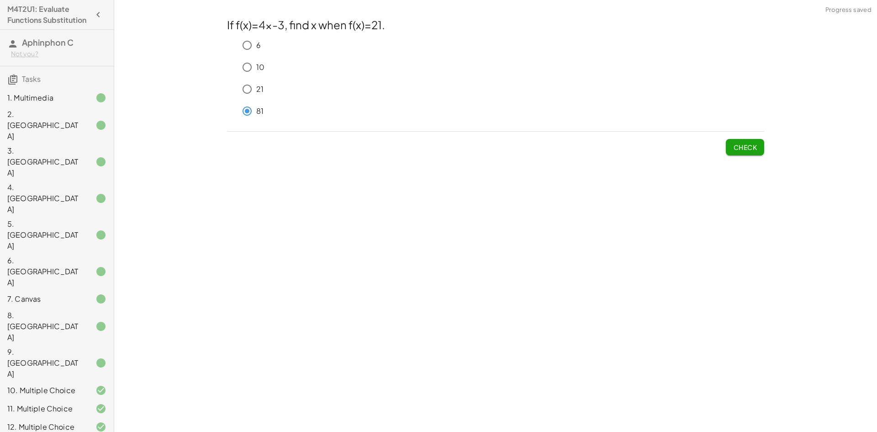
click at [754, 149] on span "Check" at bounding box center [745, 147] width 24 height 8
click at [747, 140] on button "Check" at bounding box center [745, 147] width 38 height 16
click at [742, 152] on button "Check" at bounding box center [745, 147] width 38 height 16
click at [736, 148] on span "Check" at bounding box center [745, 147] width 24 height 8
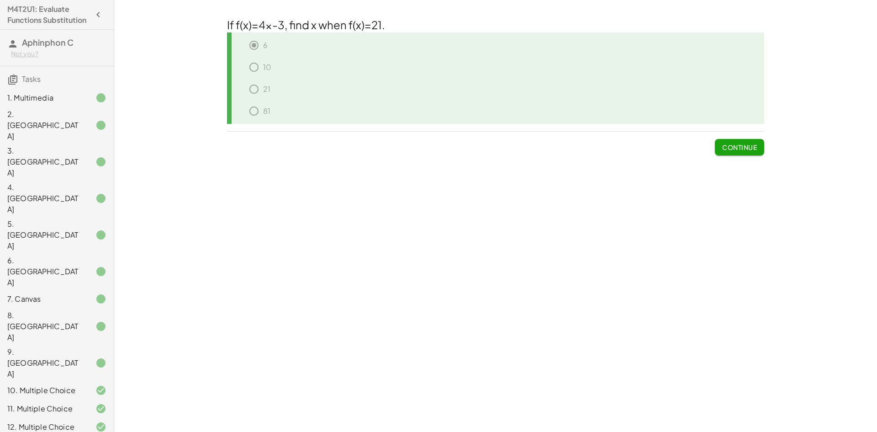
click at [738, 154] on button "Continue" at bounding box center [739, 147] width 49 height 16
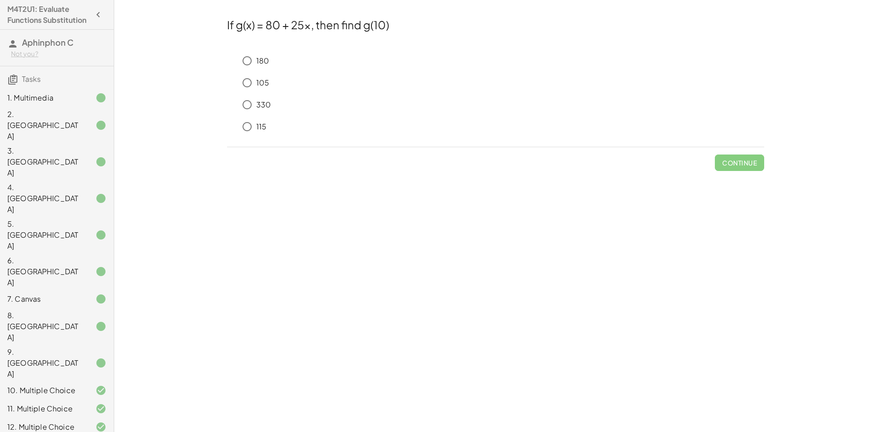
click at [256, 107] on p "330" at bounding box center [263, 105] width 15 height 11
click at [758, 167] on button "Check" at bounding box center [745, 162] width 38 height 16
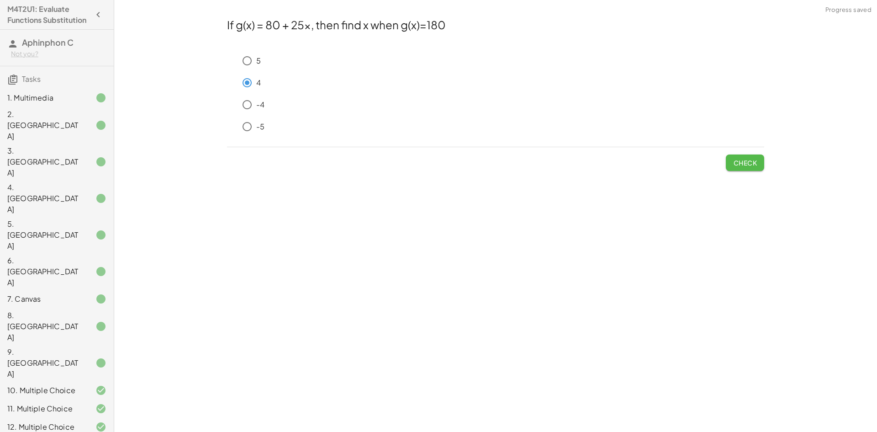
click at [752, 154] on button "Check" at bounding box center [745, 162] width 38 height 16
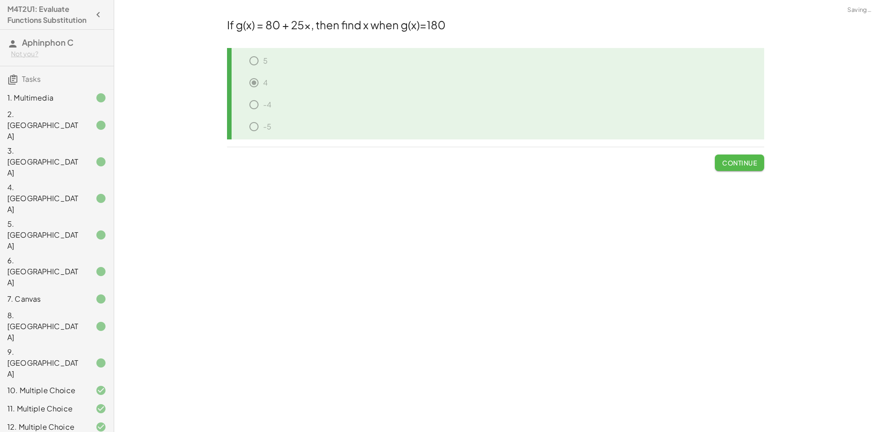
click at [752, 157] on button "Continue" at bounding box center [739, 162] width 49 height 16
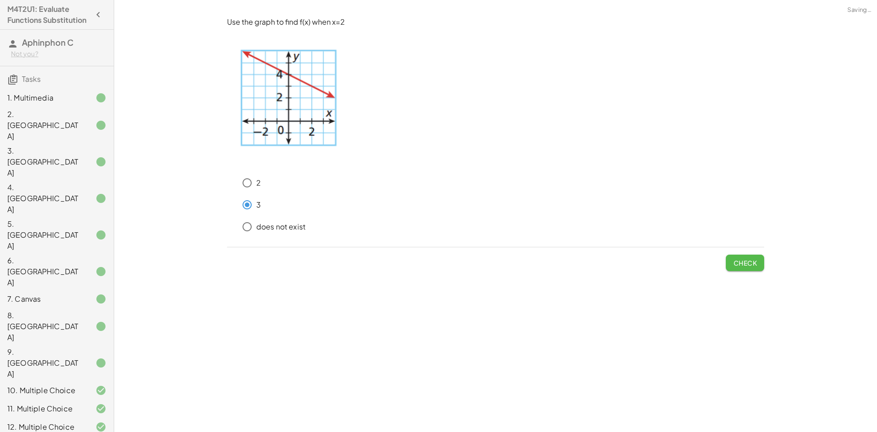
click at [741, 269] on button "Check" at bounding box center [745, 262] width 38 height 16
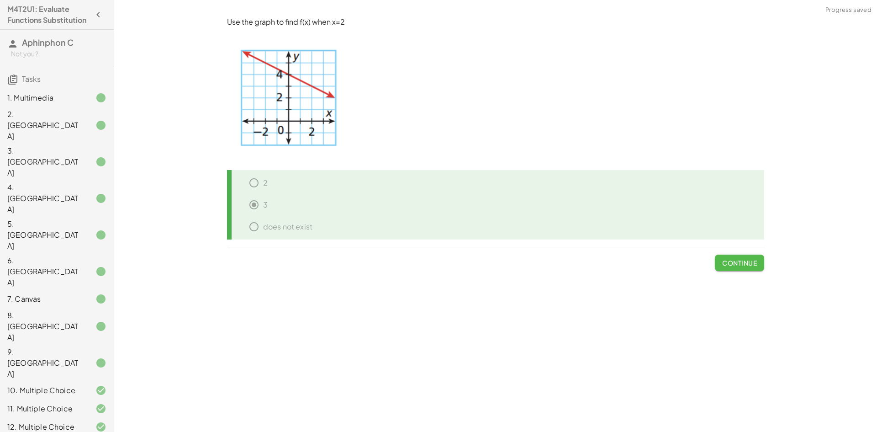
click at [743, 258] on button "Continue" at bounding box center [739, 262] width 49 height 16
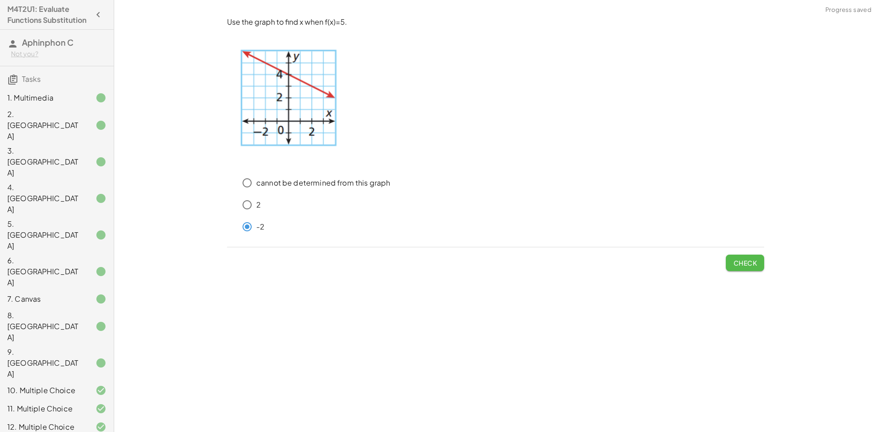
click at [756, 267] on span "Check" at bounding box center [745, 263] width 24 height 8
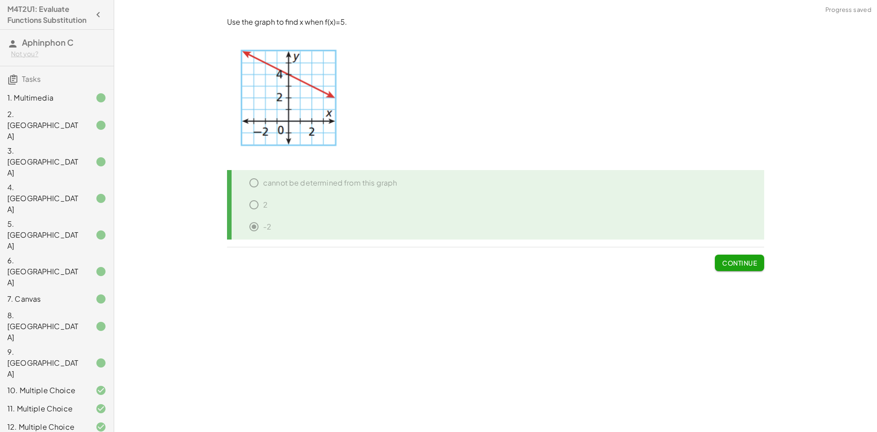
click at [0, 0] on div "Use the graph to find x when f(x)=5. cannot be determined from this graph 2 -2 …" at bounding box center [0, 0] width 0 height 0
click at [741, 266] on span "Continue" at bounding box center [739, 263] width 35 height 8
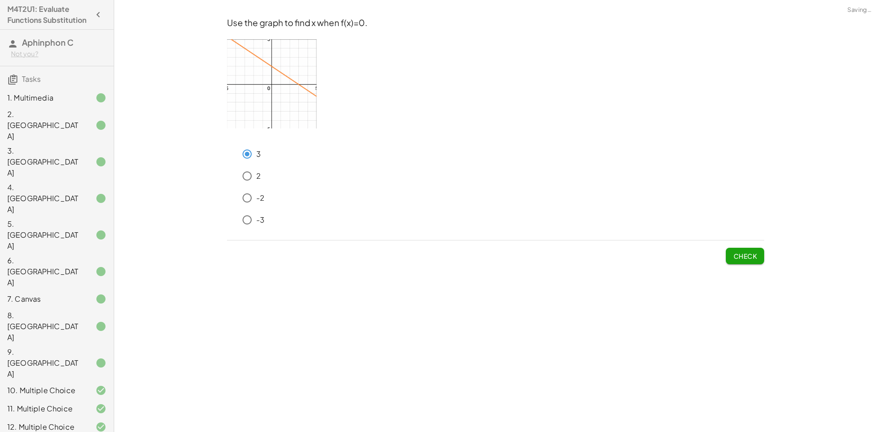
click at [747, 249] on button "Check" at bounding box center [745, 256] width 38 height 16
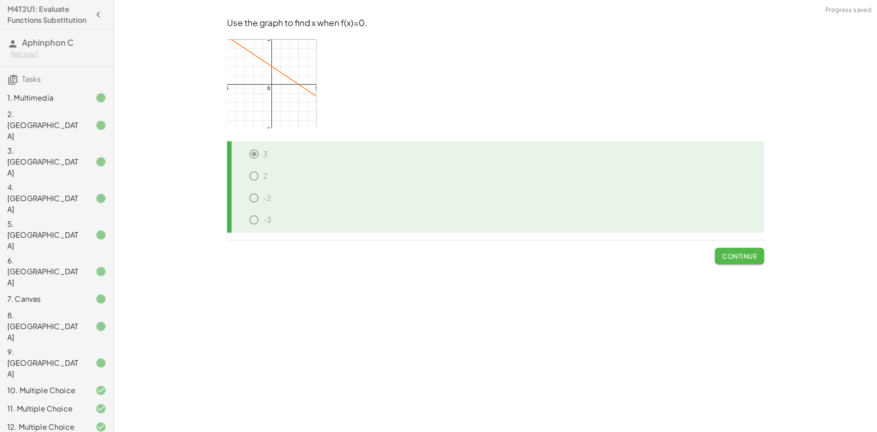
click at [720, 255] on button "Continue" at bounding box center [739, 256] width 49 height 16
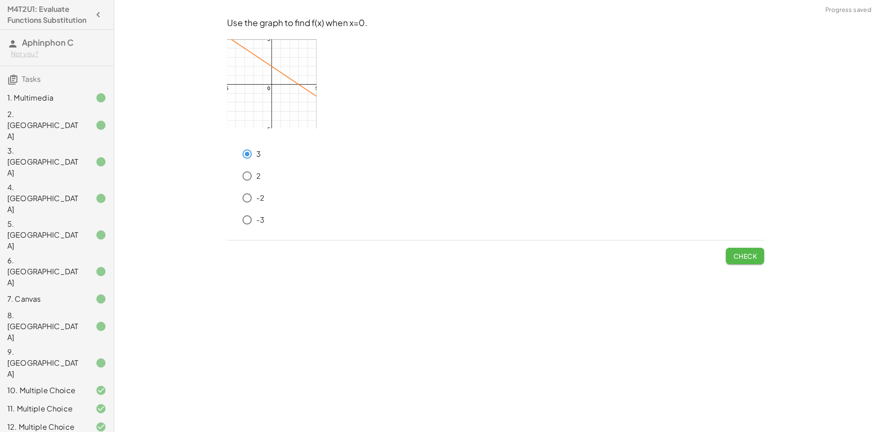
click at [738, 249] on button "Check" at bounding box center [745, 256] width 38 height 16
click at [750, 263] on button "Check" at bounding box center [745, 256] width 38 height 16
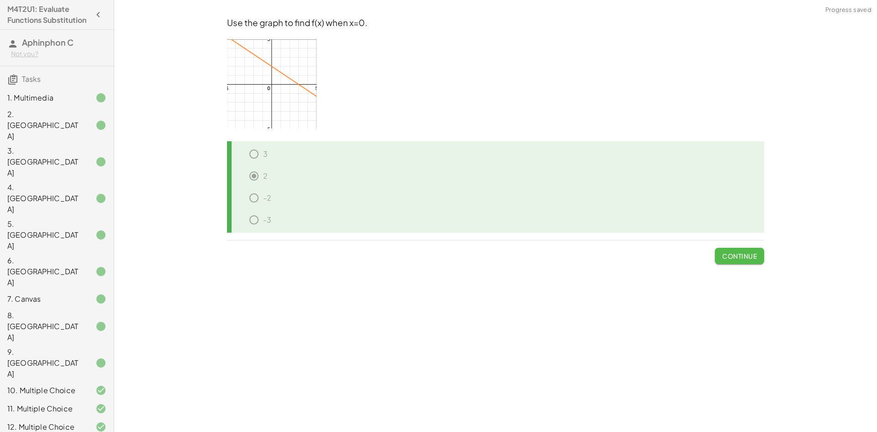
click at [736, 254] on span "Continue" at bounding box center [739, 256] width 35 height 8
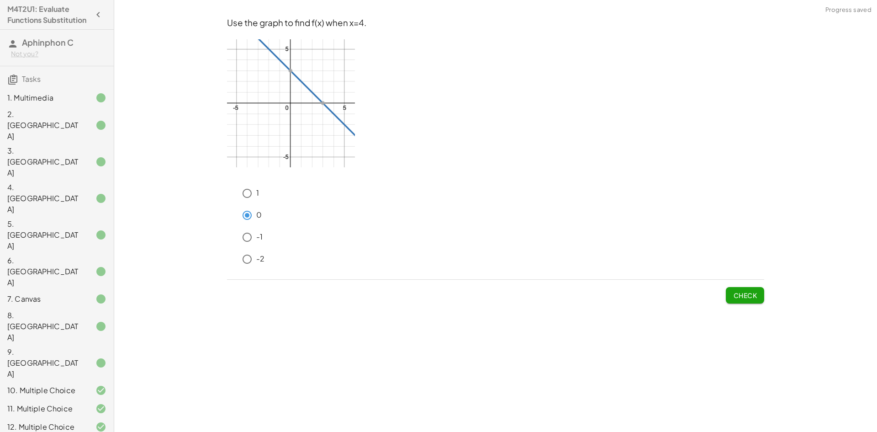
click at [742, 292] on span "Check" at bounding box center [745, 295] width 24 height 8
click at [746, 289] on button "Check" at bounding box center [745, 295] width 38 height 16
click at [740, 292] on span "Check" at bounding box center [745, 295] width 24 height 8
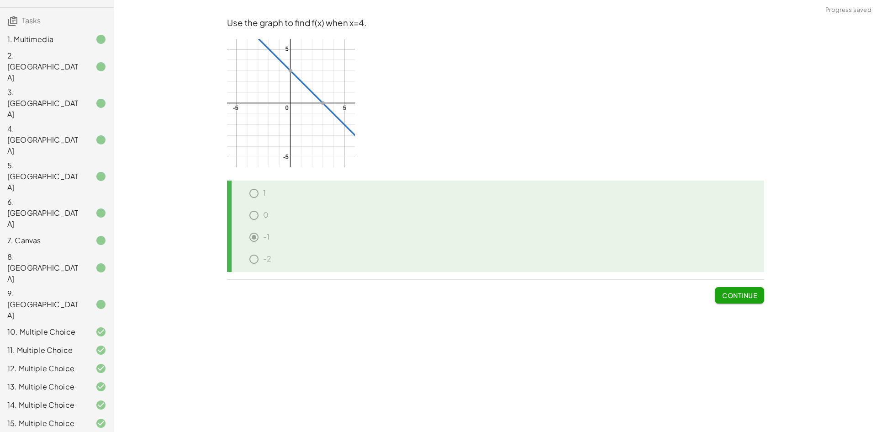
scroll to position [172, 0]
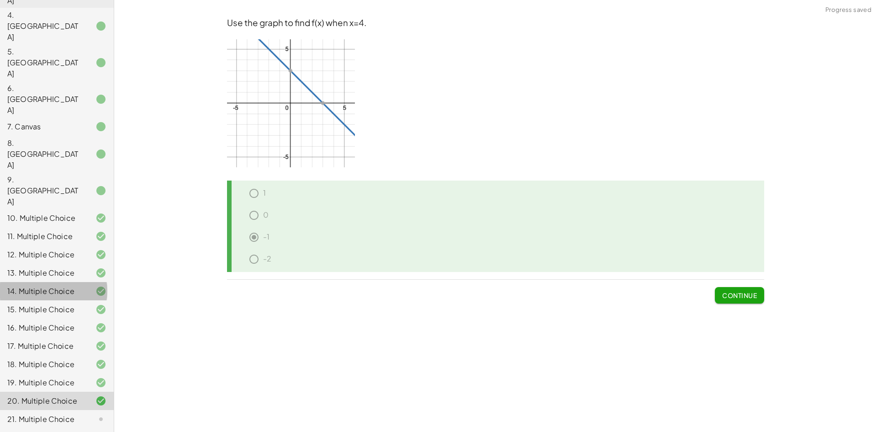
click at [81, 286] on div at bounding box center [94, 291] width 26 height 11
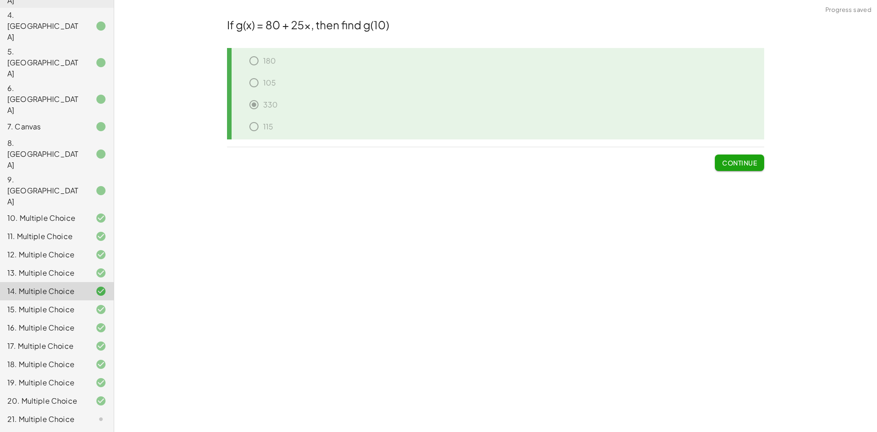
click at [48, 413] on div "21. Multiple Choice" at bounding box center [44, 418] width 74 height 11
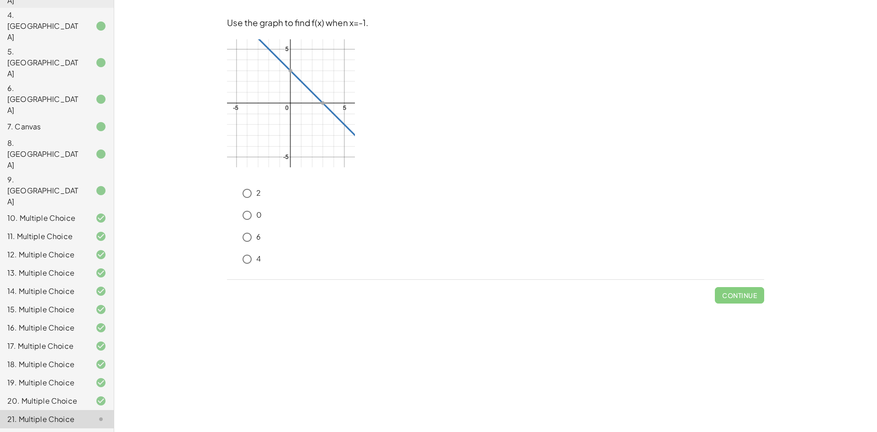
click at [264, 233] on div "6" at bounding box center [501, 237] width 526 height 18
click at [733, 301] on button "Check" at bounding box center [745, 295] width 38 height 16
click at [756, 296] on span "Check" at bounding box center [745, 295] width 24 height 8
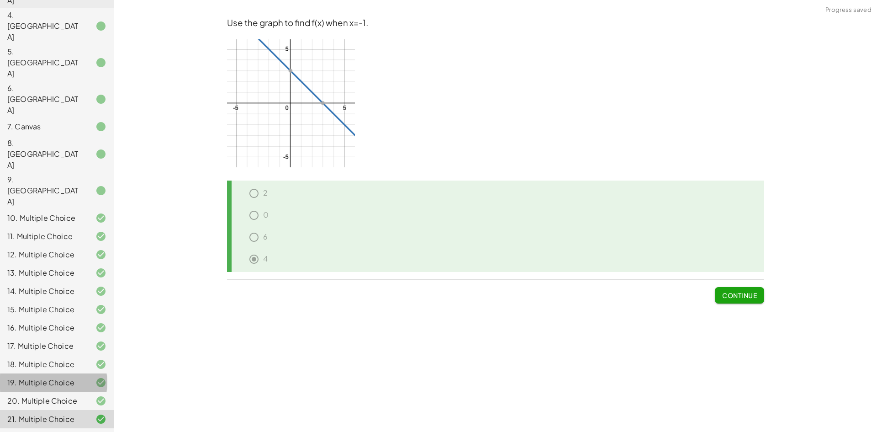
click at [22, 377] on div "19. Multiple Choice" at bounding box center [44, 382] width 74 height 11
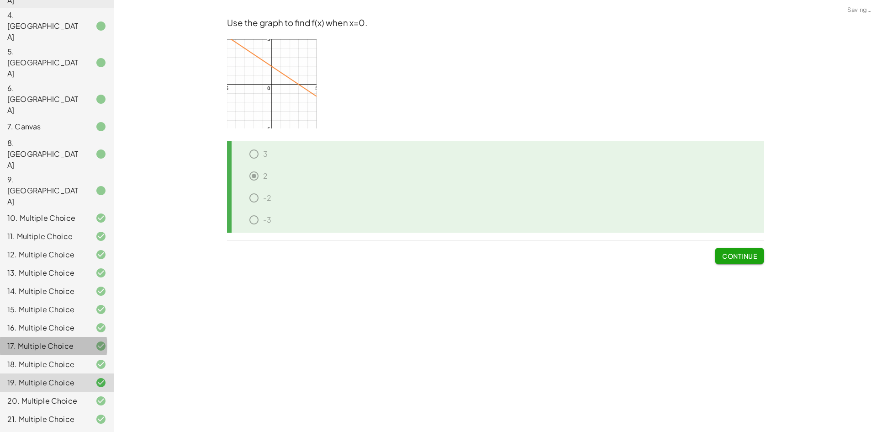
click at [67, 340] on div "17. Multiple Choice" at bounding box center [44, 345] width 74 height 11
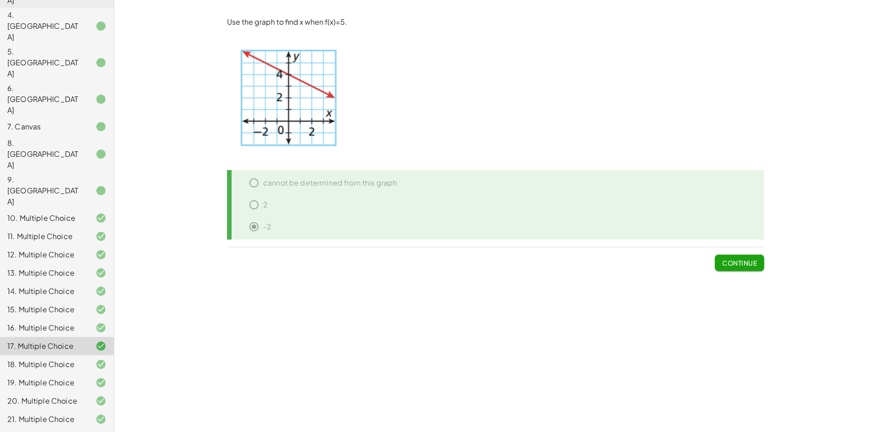
click at [58, 431] on div "22. Multiple Choice" at bounding box center [44, 437] width 74 height 11
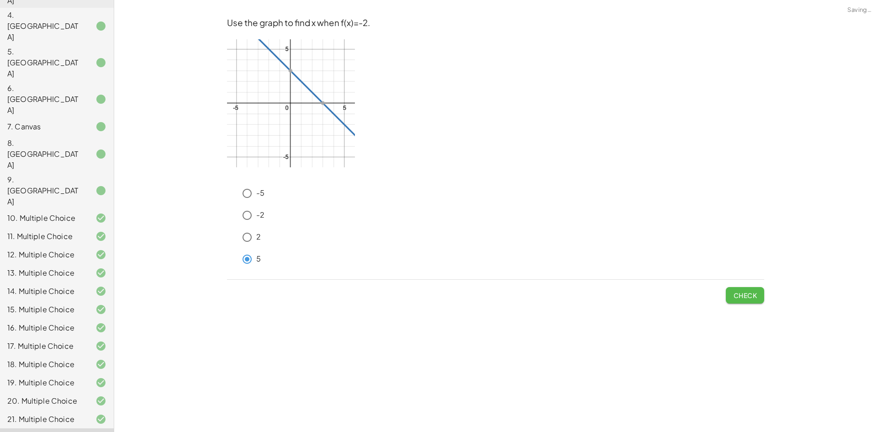
click at [735, 293] on span "Check" at bounding box center [745, 295] width 24 height 8
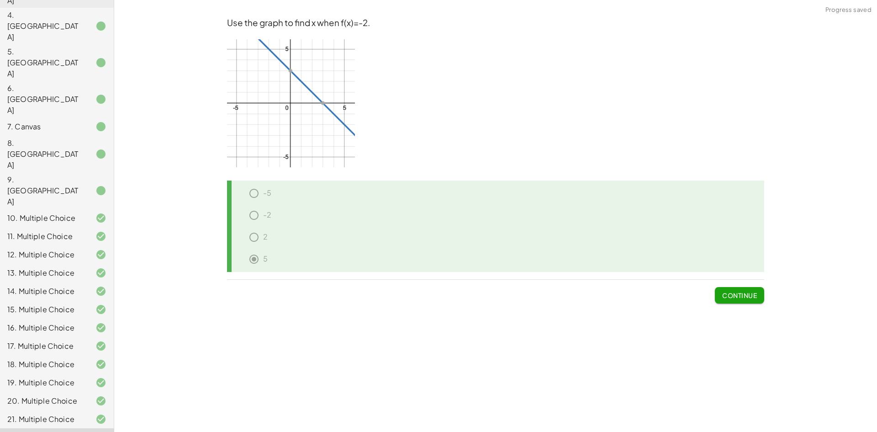
click at [728, 288] on button "Continue" at bounding box center [739, 295] width 49 height 16
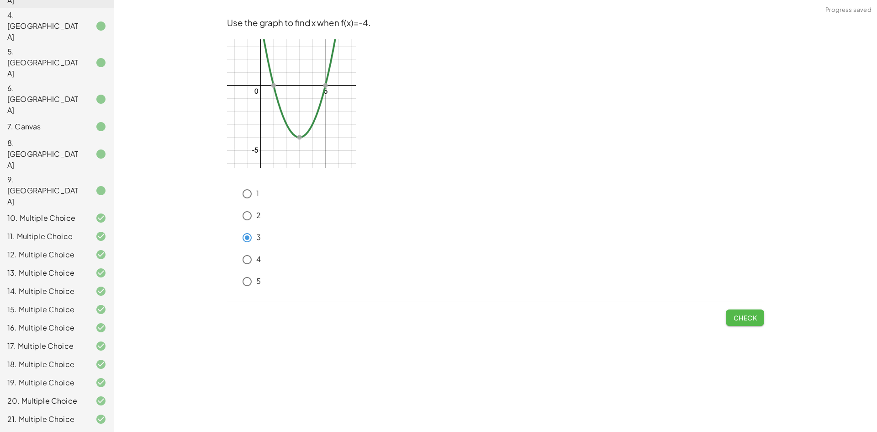
click at [742, 316] on span "Check" at bounding box center [745, 317] width 24 height 8
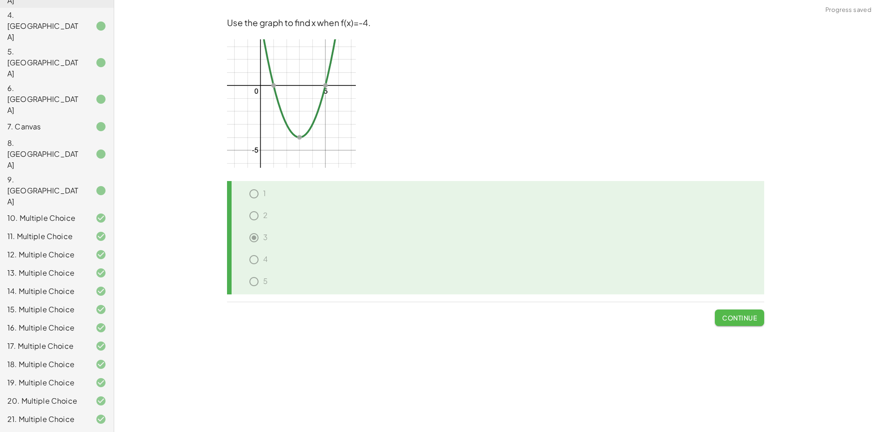
click at [731, 325] on button "Continue" at bounding box center [739, 317] width 49 height 16
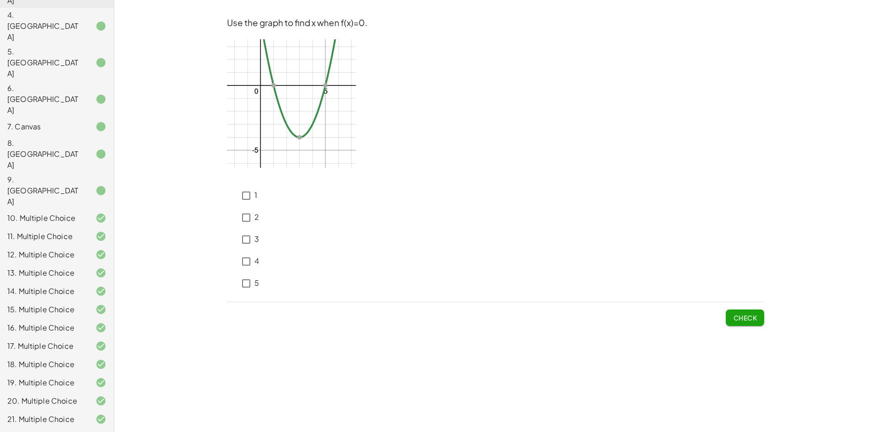
drag, startPoint x: 213, startPoint y: 264, endPoint x: 435, endPoint y: 248, distance: 223.1
click at [435, 248] on div "1 2 3 4 5" at bounding box center [495, 237] width 537 height 113
click at [255, 261] on p "4" at bounding box center [256, 261] width 5 height 11
click at [235, 272] on div "4" at bounding box center [243, 283] width 32 height 22
click at [231, 249] on div "3" at bounding box center [243, 239] width 32 height 22
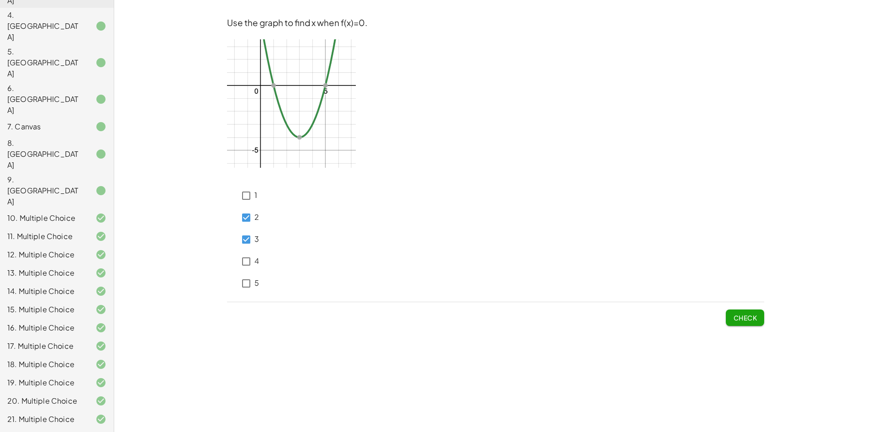
click at [255, 213] on div "1 2 3 4 5" at bounding box center [243, 237] width 32 height 113
click at [752, 318] on span "Check" at bounding box center [745, 317] width 24 height 8
click at [750, 318] on span "Check" at bounding box center [745, 317] width 24 height 8
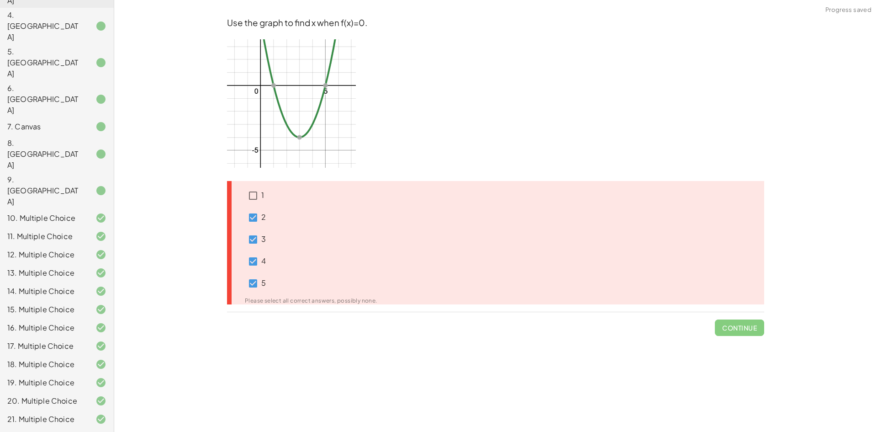
click at [750, 318] on span "Continue" at bounding box center [739, 324] width 49 height 24
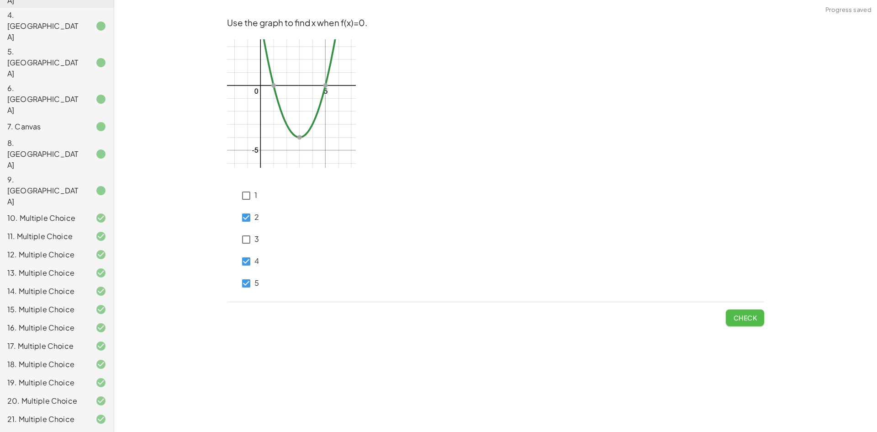
click at [741, 313] on span "Check" at bounding box center [745, 317] width 24 height 8
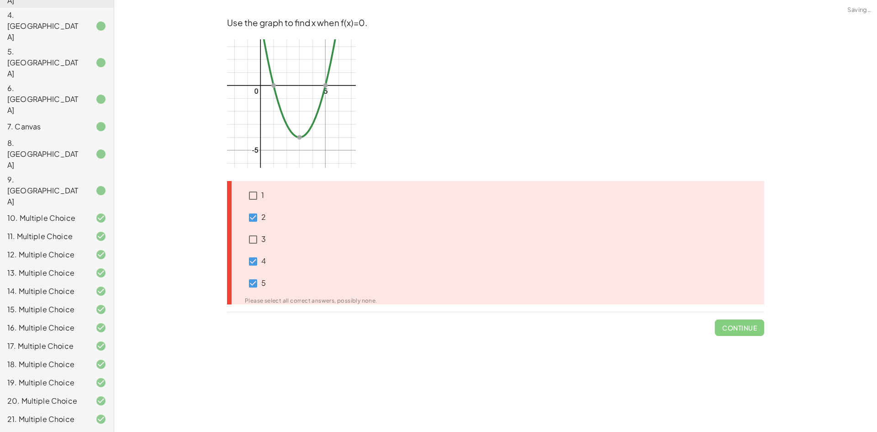
click at [741, 313] on span "Continue" at bounding box center [739, 324] width 49 height 24
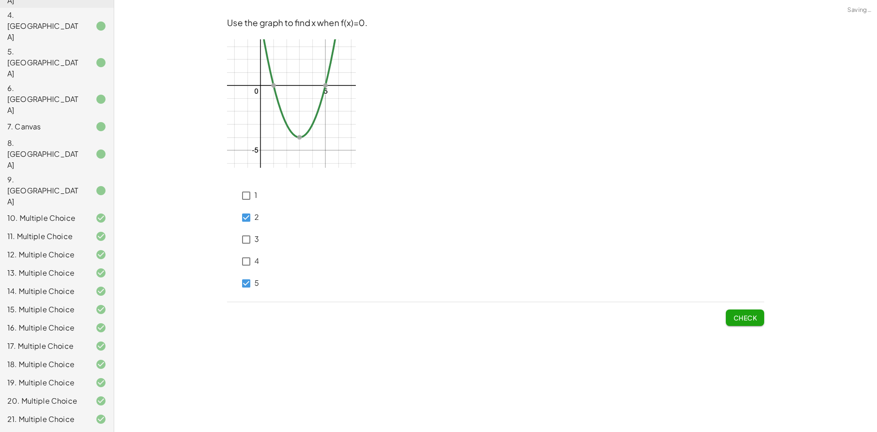
click at [736, 315] on span "Check" at bounding box center [745, 317] width 24 height 8
click at [742, 312] on button "Check" at bounding box center [745, 317] width 38 height 16
drag, startPoint x: 3, startPoint y: 316, endPoint x: 270, endPoint y: 375, distance: 273.7
click at [270, 375] on div "**********" at bounding box center [495, 216] width 763 height 432
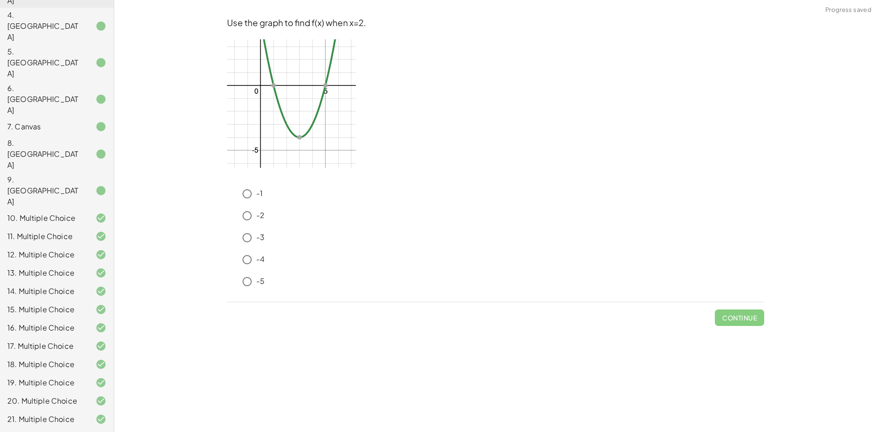
click at [53, 282] on div "12. Multiple Choice" at bounding box center [57, 291] width 114 height 18
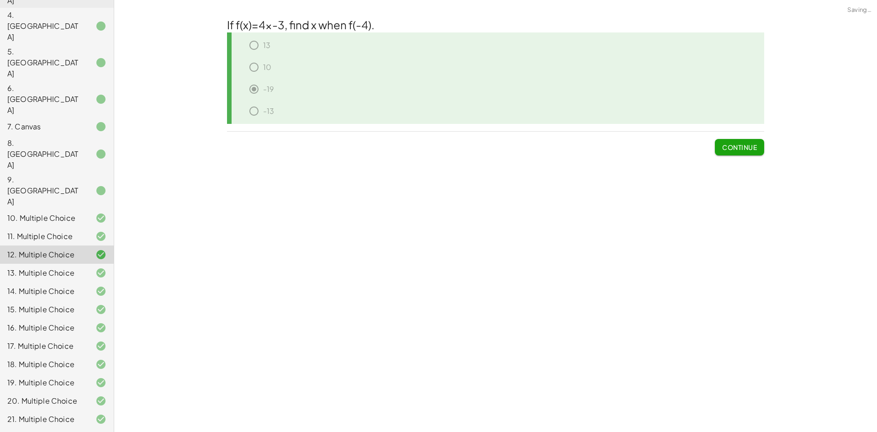
click at [52, 300] on div "13. Multiple Choice" at bounding box center [57, 309] width 114 height 18
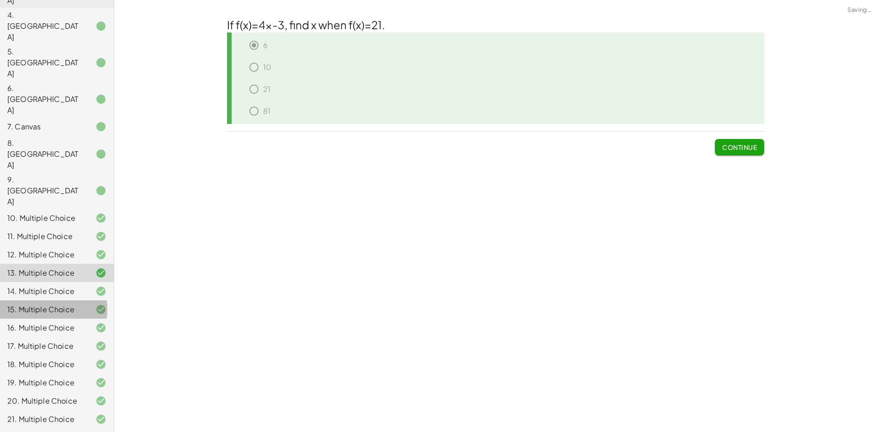
click at [51, 304] on div "15. Multiple Choice" at bounding box center [44, 309] width 74 height 11
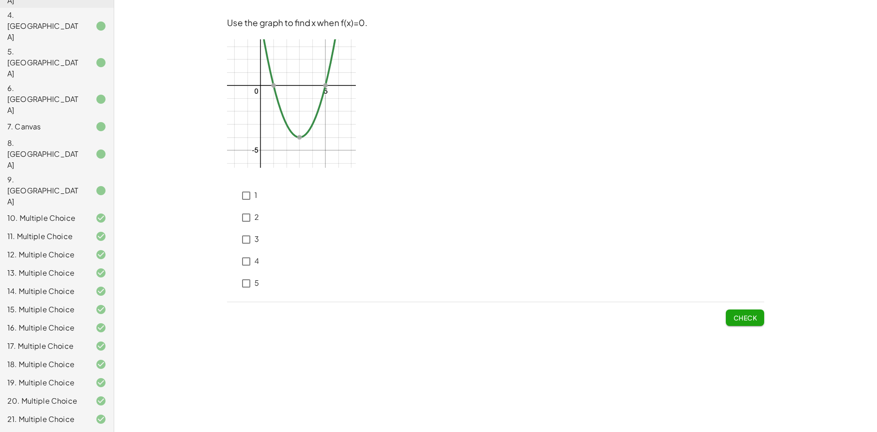
click at [255, 196] on p "1" at bounding box center [255, 195] width 3 height 11
click at [745, 318] on span "Check" at bounding box center [745, 317] width 24 height 8
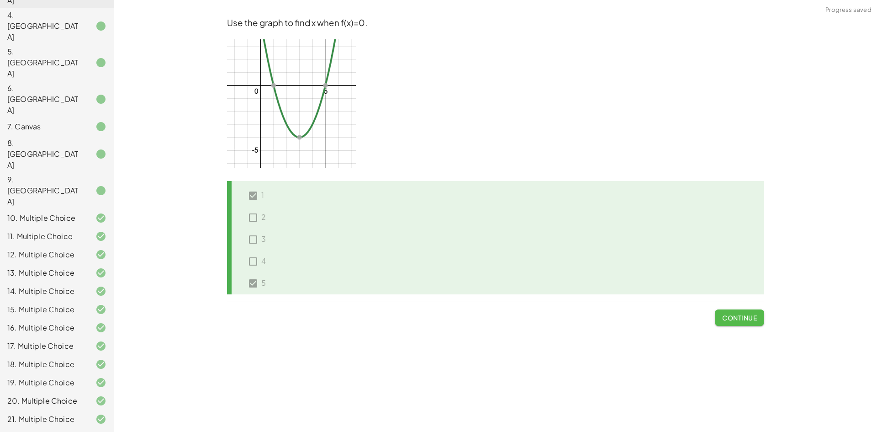
click at [755, 316] on span "Continue" at bounding box center [739, 317] width 35 height 8
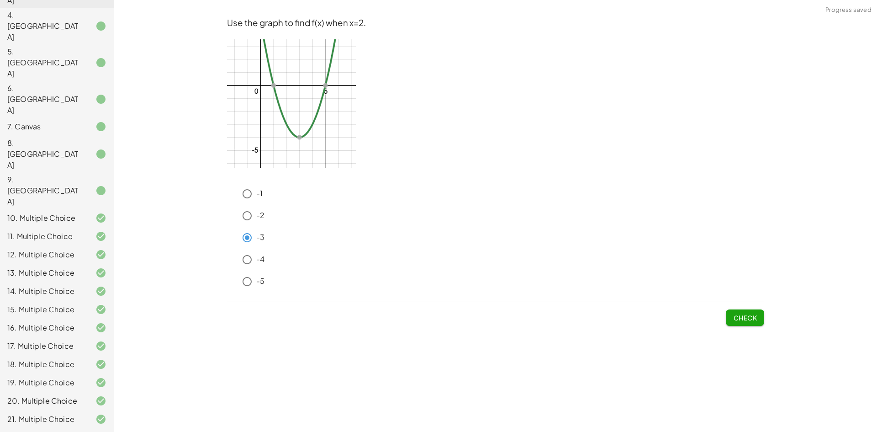
click at [758, 317] on button "Check" at bounding box center [745, 317] width 38 height 16
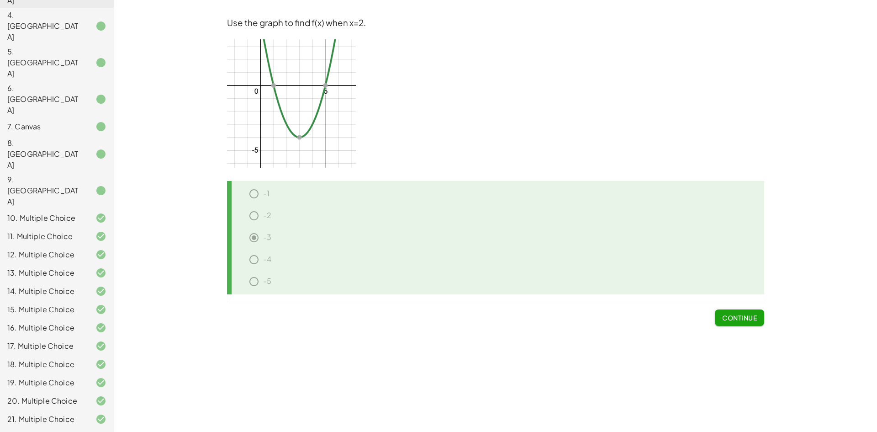
click at [82, 373] on div "17. Multiple Choice" at bounding box center [57, 382] width 114 height 18
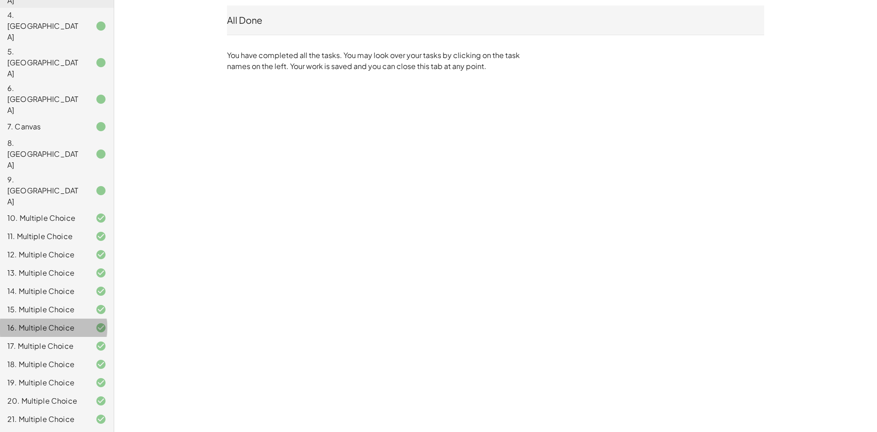
click at [60, 355] on div "16. Multiple Choice" at bounding box center [57, 364] width 114 height 18
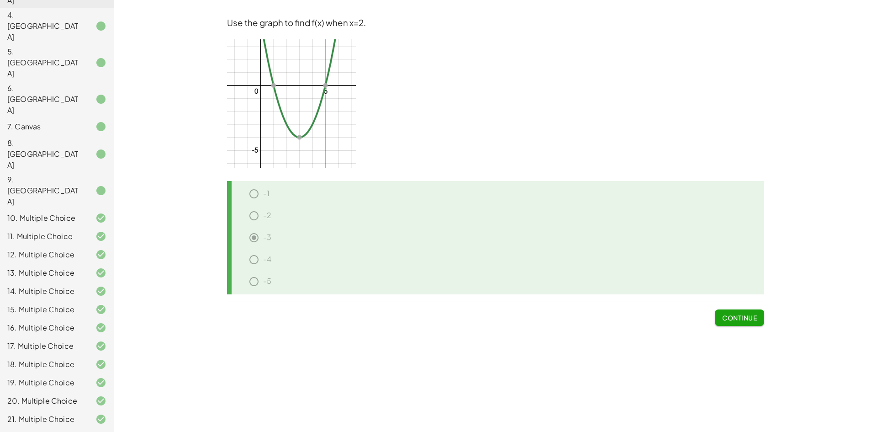
click at [725, 312] on button "Continue" at bounding box center [739, 317] width 49 height 16
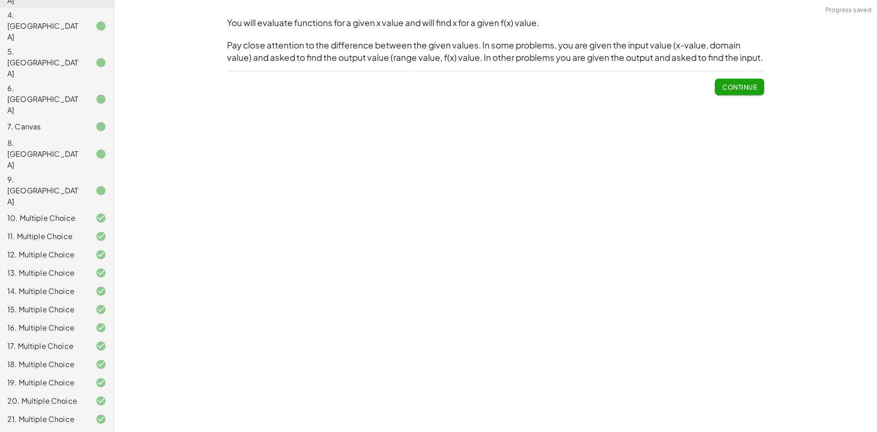
click at [733, 79] on span "Continue" at bounding box center [739, 83] width 49 height 24
drag, startPoint x: 682, startPoint y: 177, endPoint x: 431, endPoint y: 304, distance: 280.7
click at [431, 304] on div "You will evaluate functions for a given x value and will find x for a given f(x…" at bounding box center [495, 216] width 763 height 432
